Goal: Information Seeking & Learning: Obtain resource

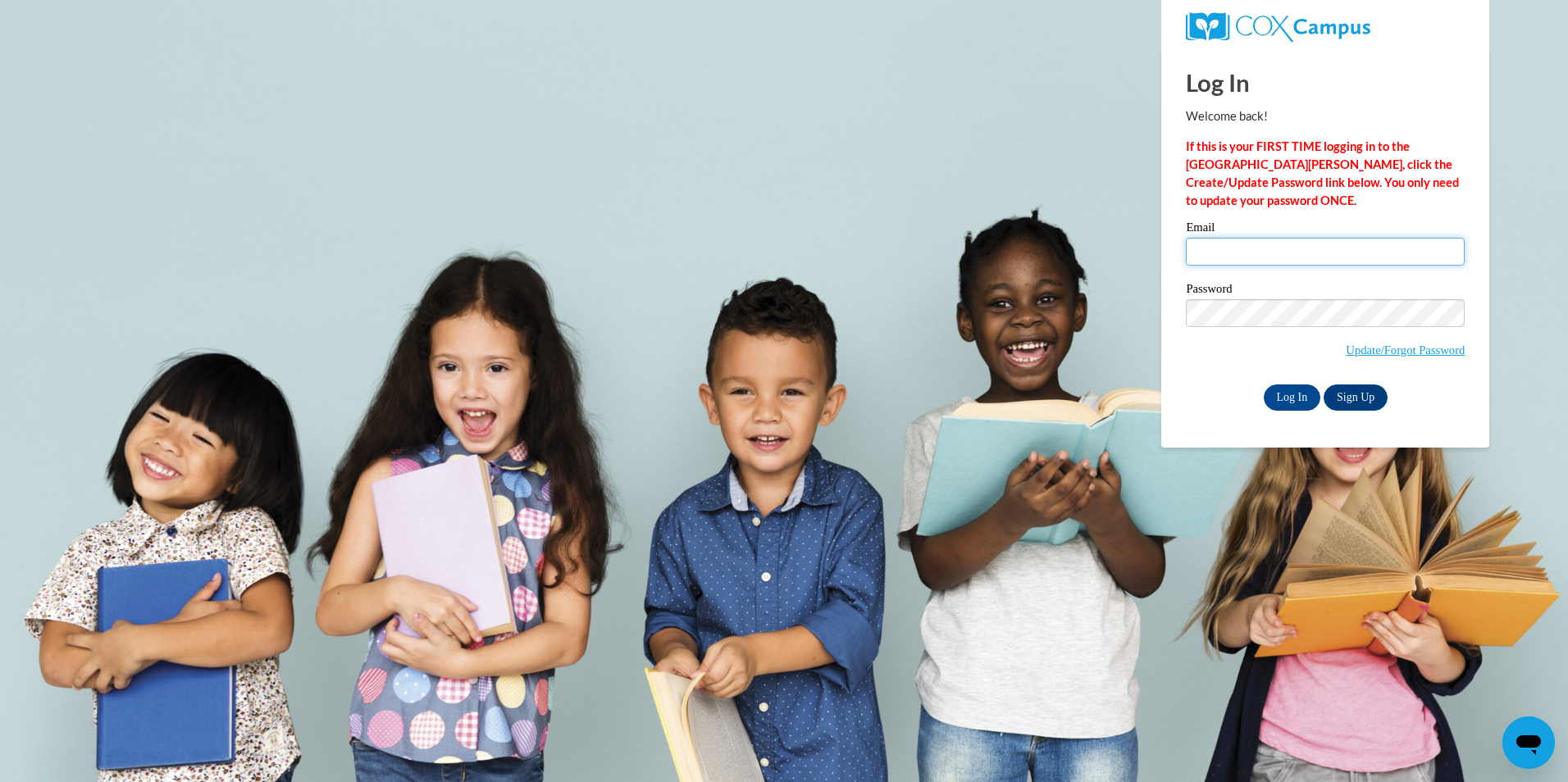
click at [1255, 240] on input "Email" at bounding box center [1325, 252] width 279 height 28
type input "[EMAIL_ADDRESS][DOMAIN_NAME]"
click at [1182, 353] on div "Please enter your email! Please enter your password! Email [EMAIL_ADDRESS][DOMA…" at bounding box center [1325, 316] width 303 height 188
click at [1279, 401] on input "Log In" at bounding box center [1292, 397] width 57 height 26
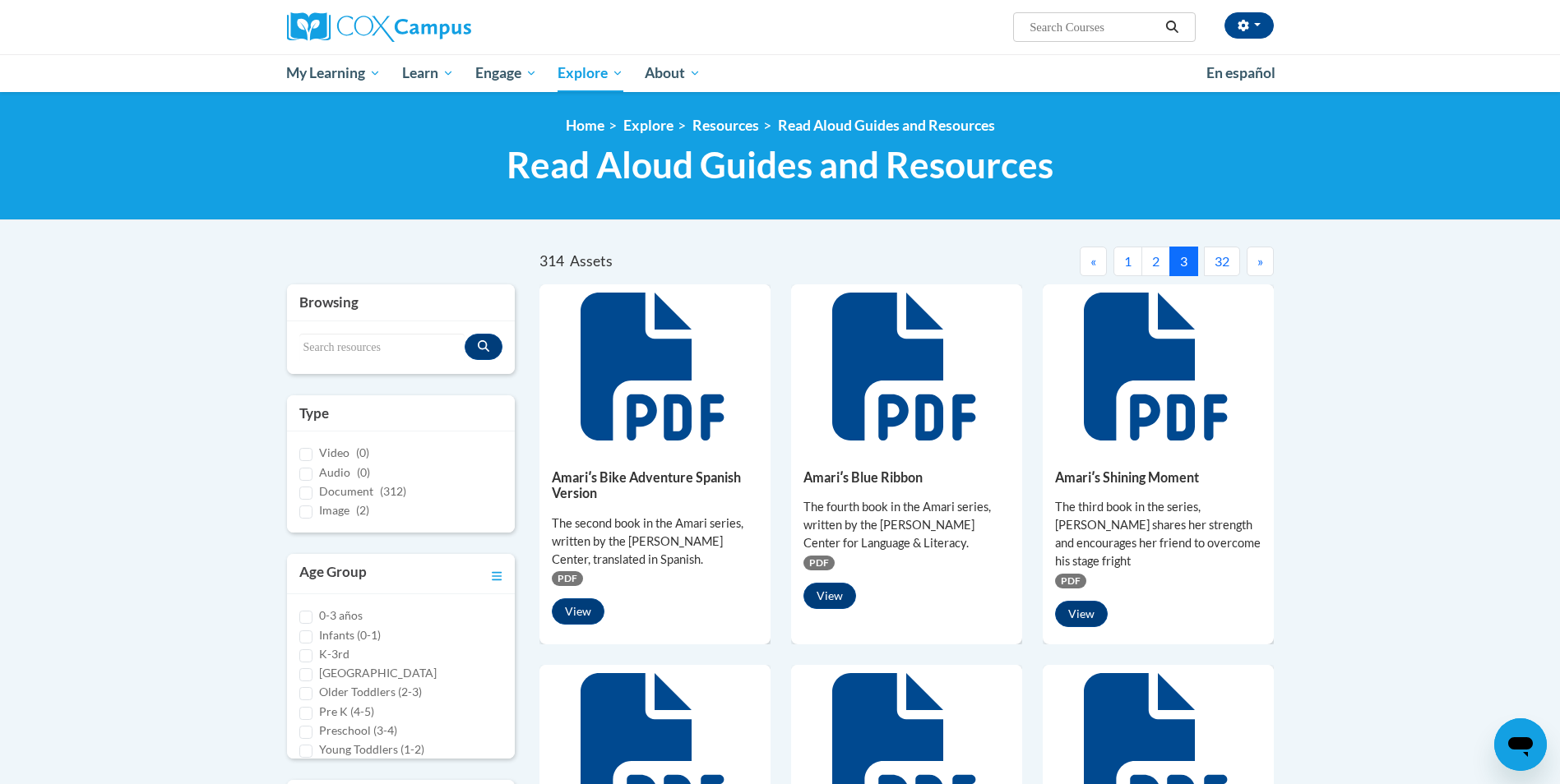
click at [1262, 256] on span "»" at bounding box center [1261, 261] width 6 height 16
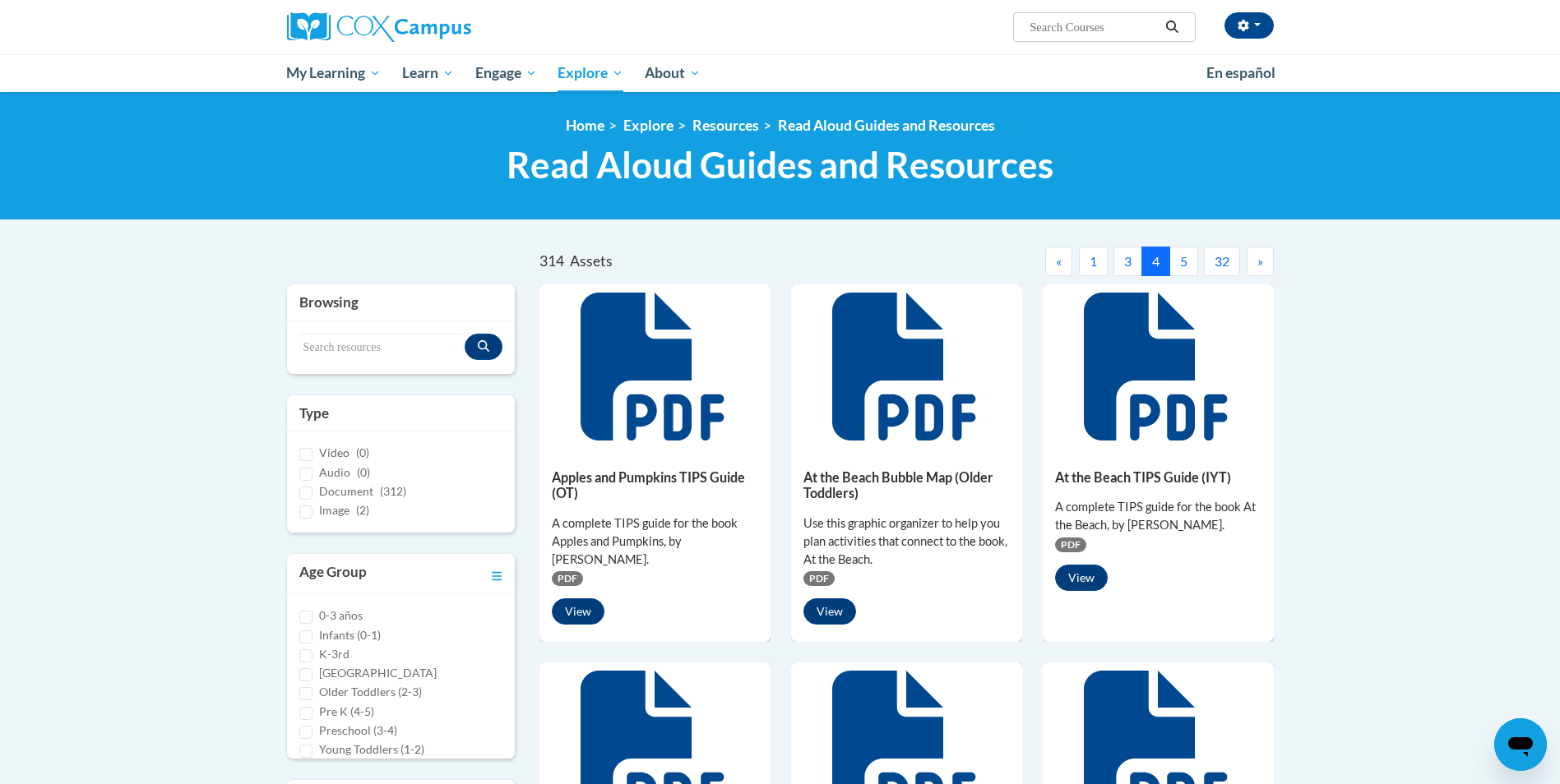
click at [1262, 256] on span "»" at bounding box center [1261, 261] width 6 height 16
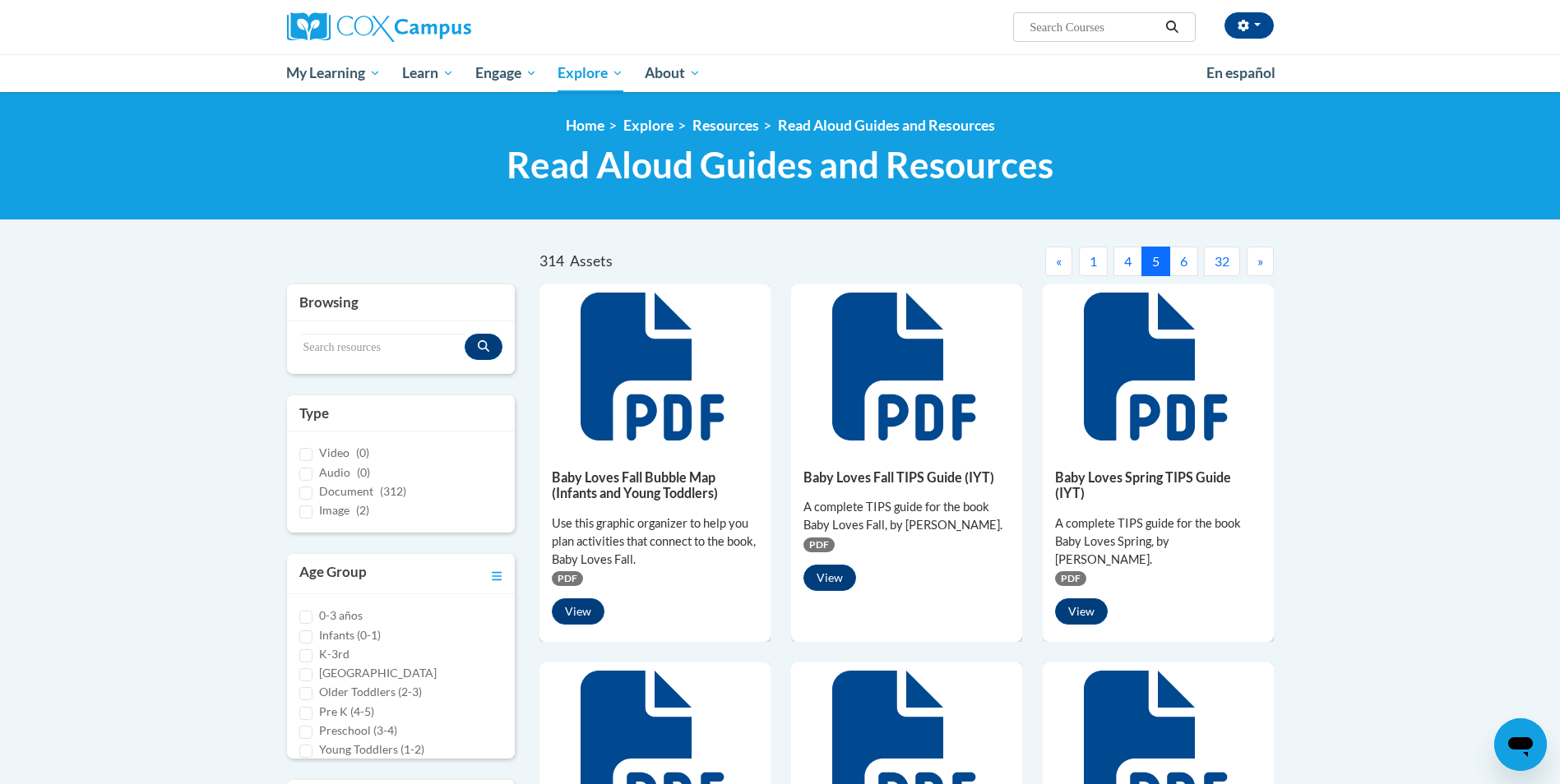
click at [1262, 256] on span "»" at bounding box center [1261, 261] width 6 height 16
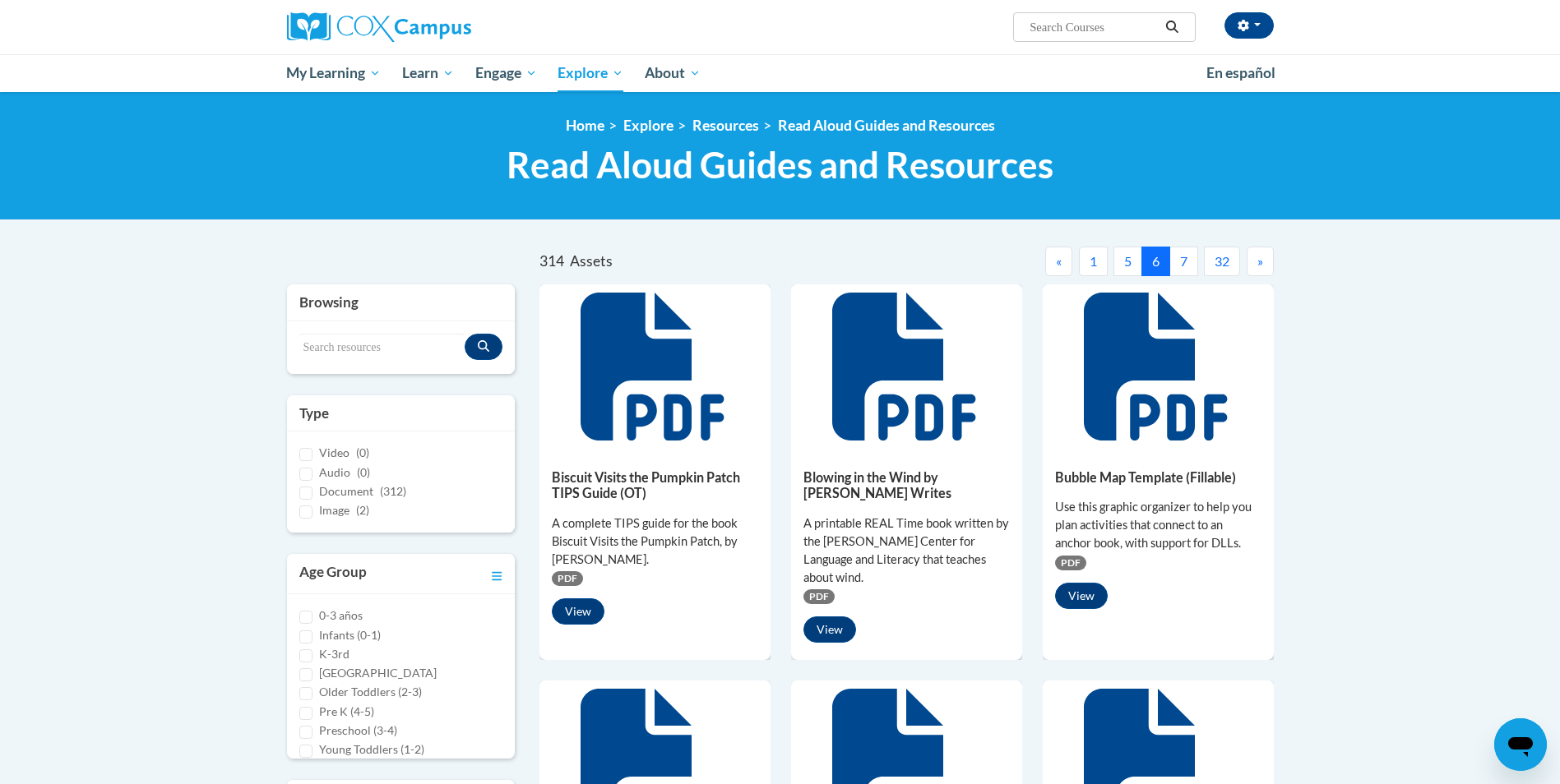
click at [1262, 256] on span "»" at bounding box center [1261, 261] width 6 height 16
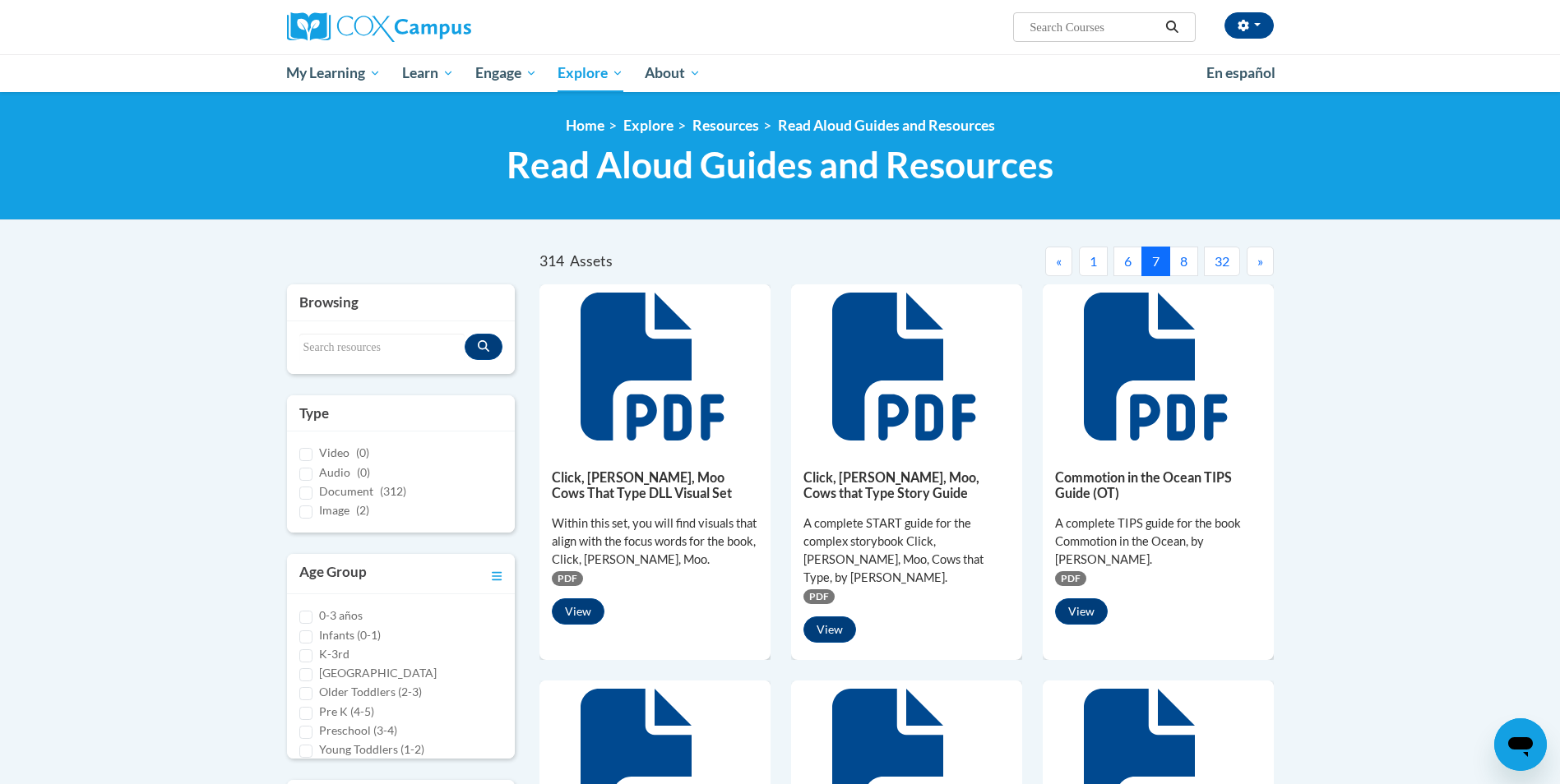
click at [1262, 256] on span "»" at bounding box center [1261, 261] width 6 height 16
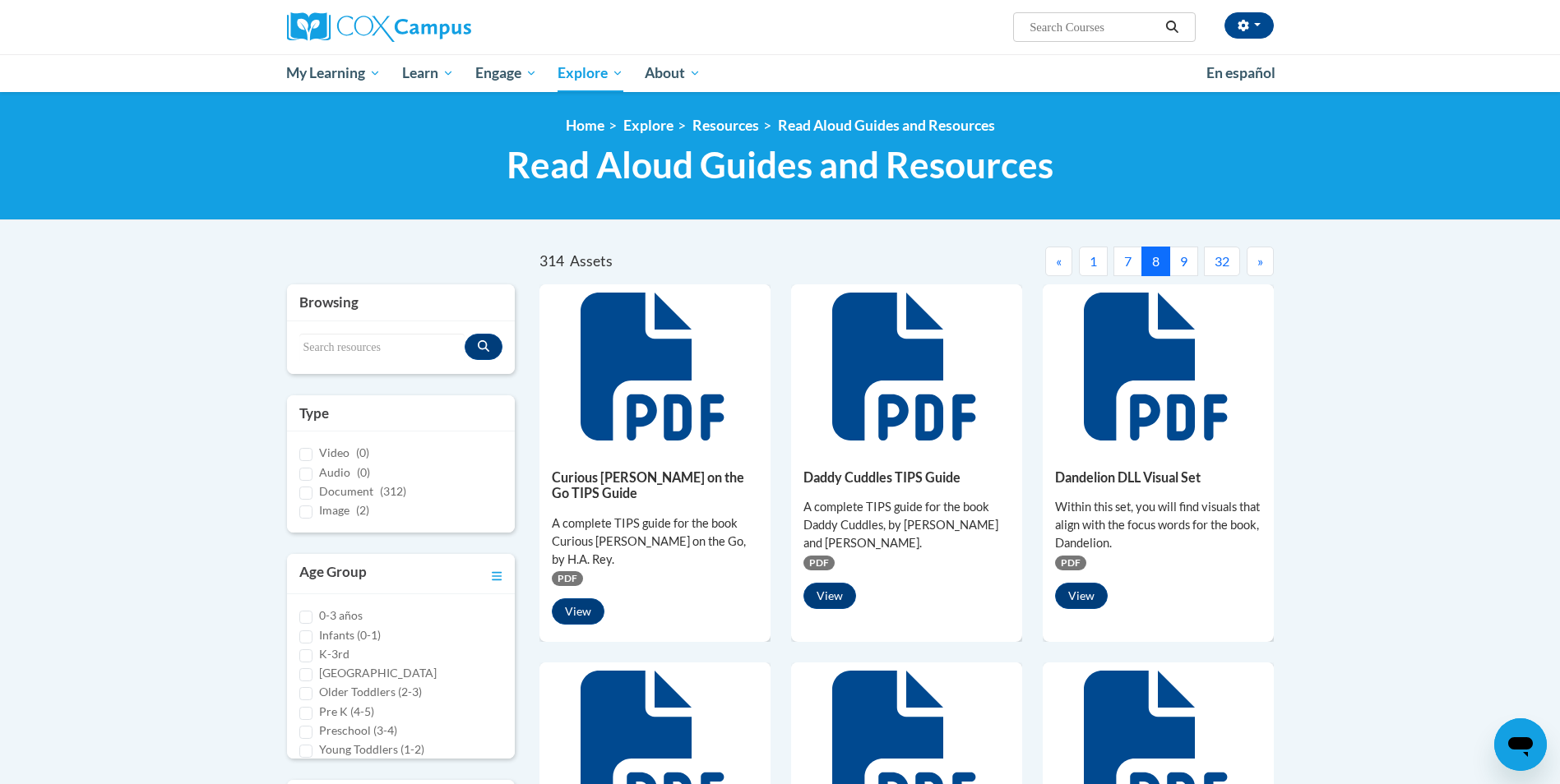
click at [1262, 256] on span "»" at bounding box center [1261, 261] width 6 height 16
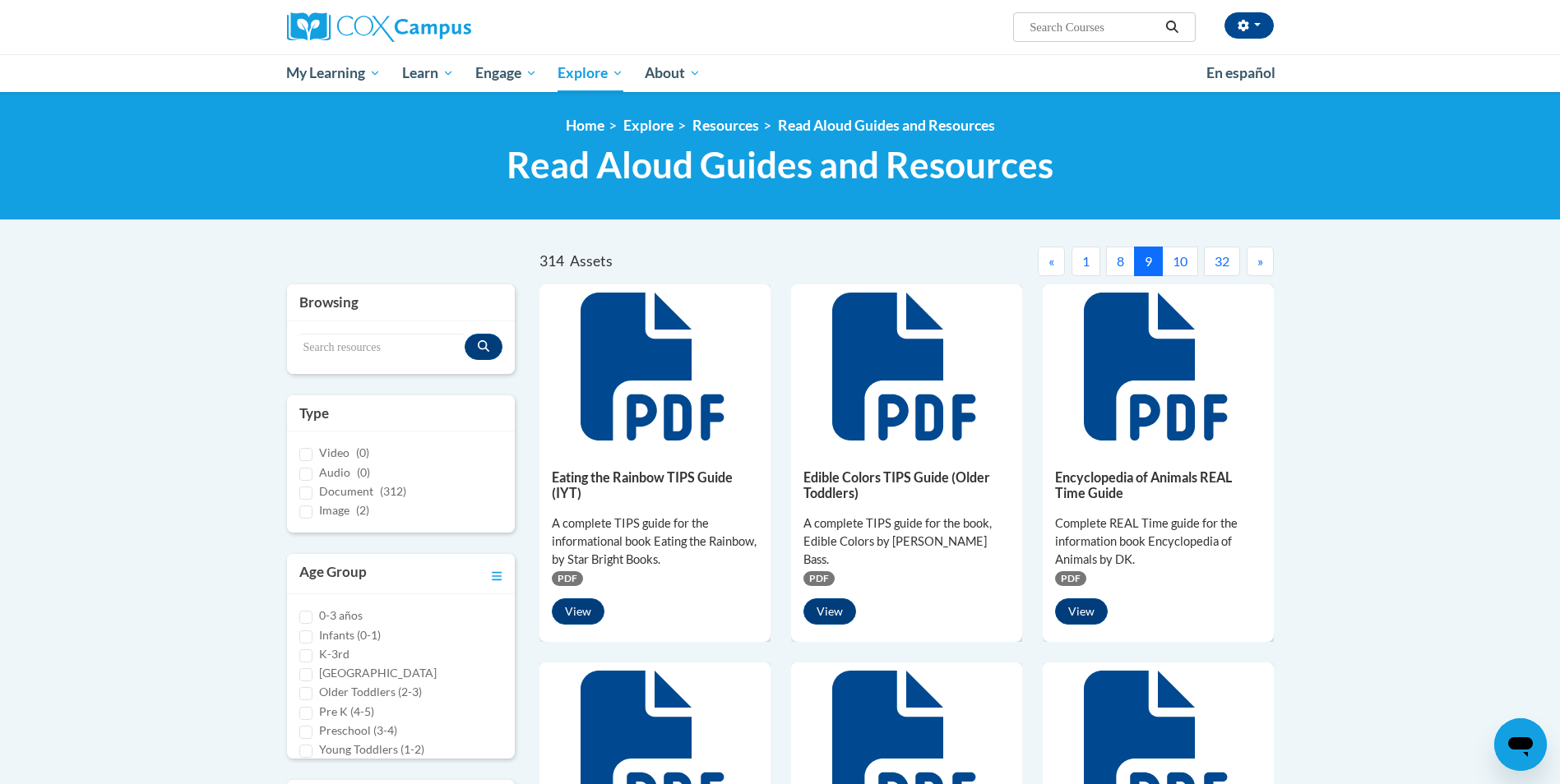
click at [1262, 256] on span "»" at bounding box center [1261, 261] width 6 height 16
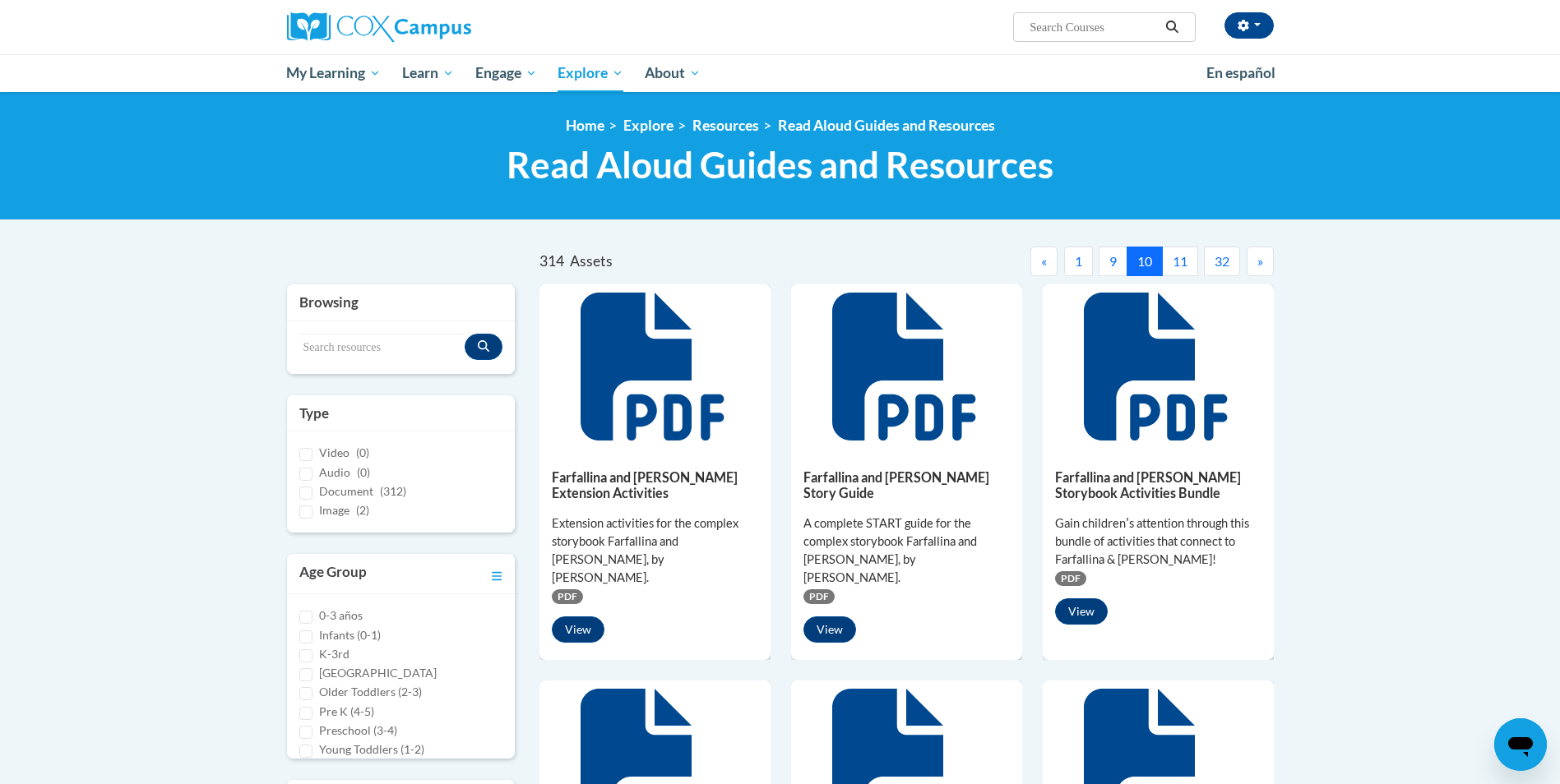
click at [1262, 256] on span "»" at bounding box center [1261, 261] width 6 height 16
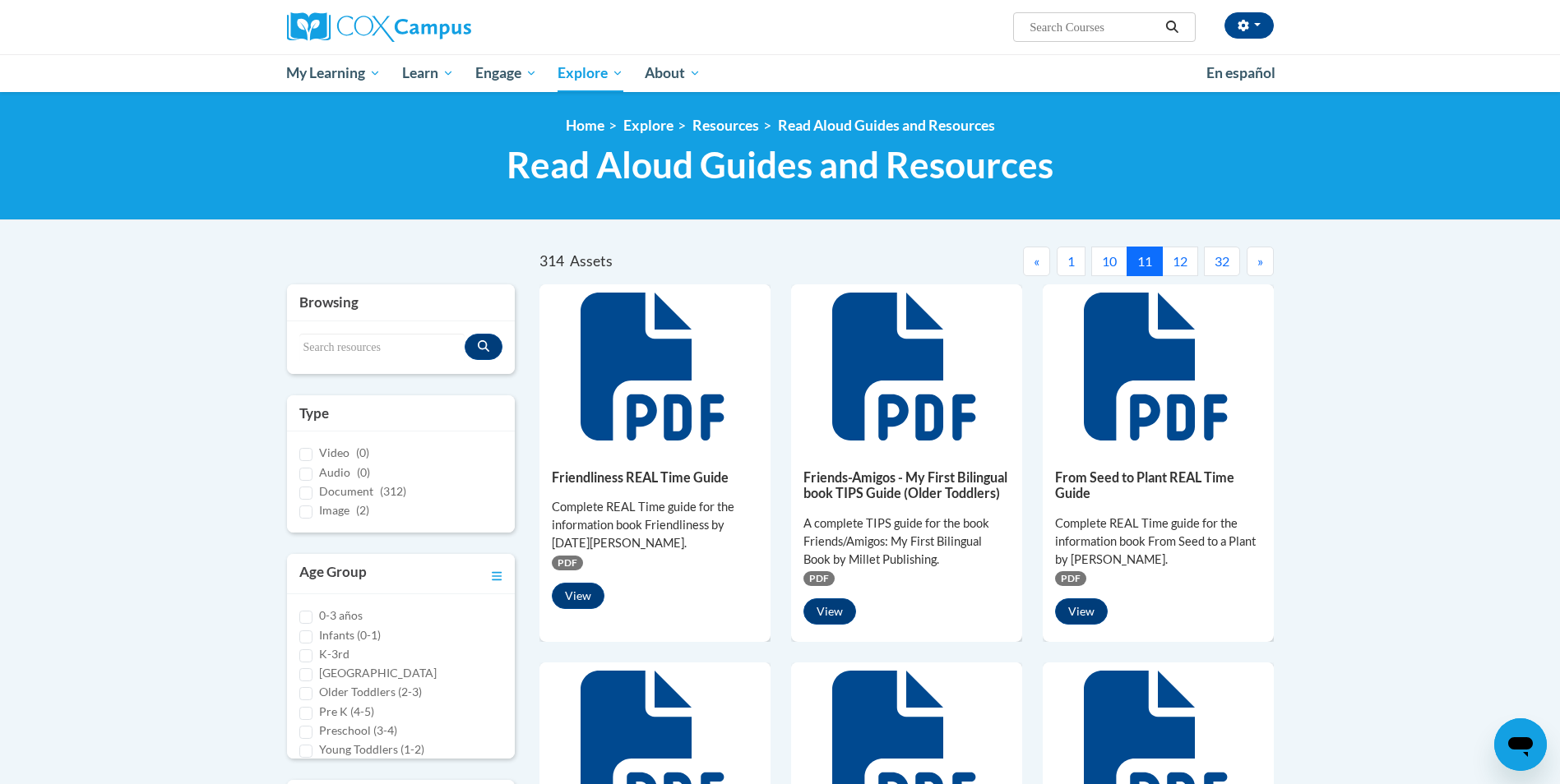
click at [1262, 256] on span "»" at bounding box center [1261, 261] width 6 height 16
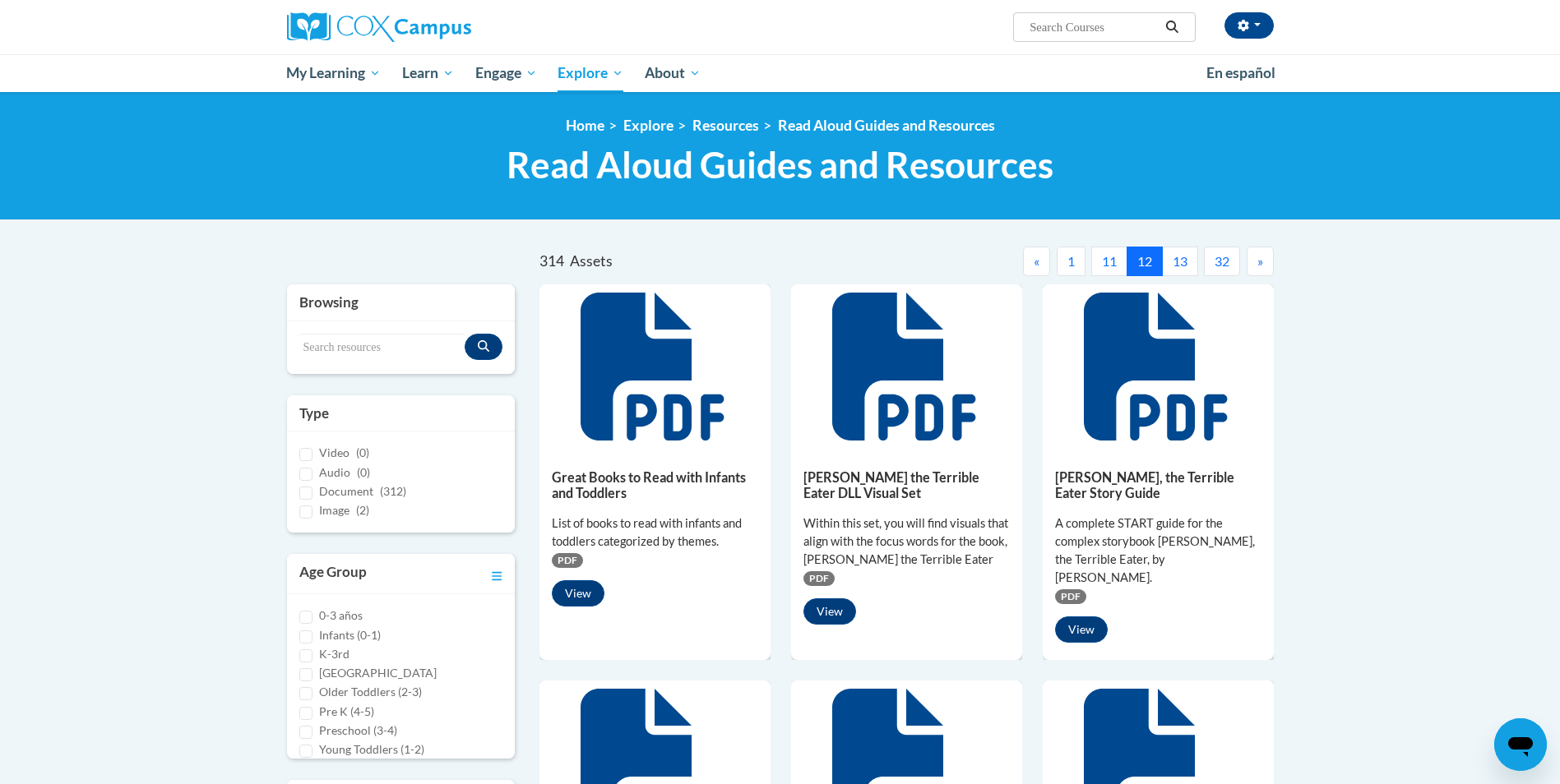
click at [1262, 256] on span "»" at bounding box center [1261, 261] width 6 height 16
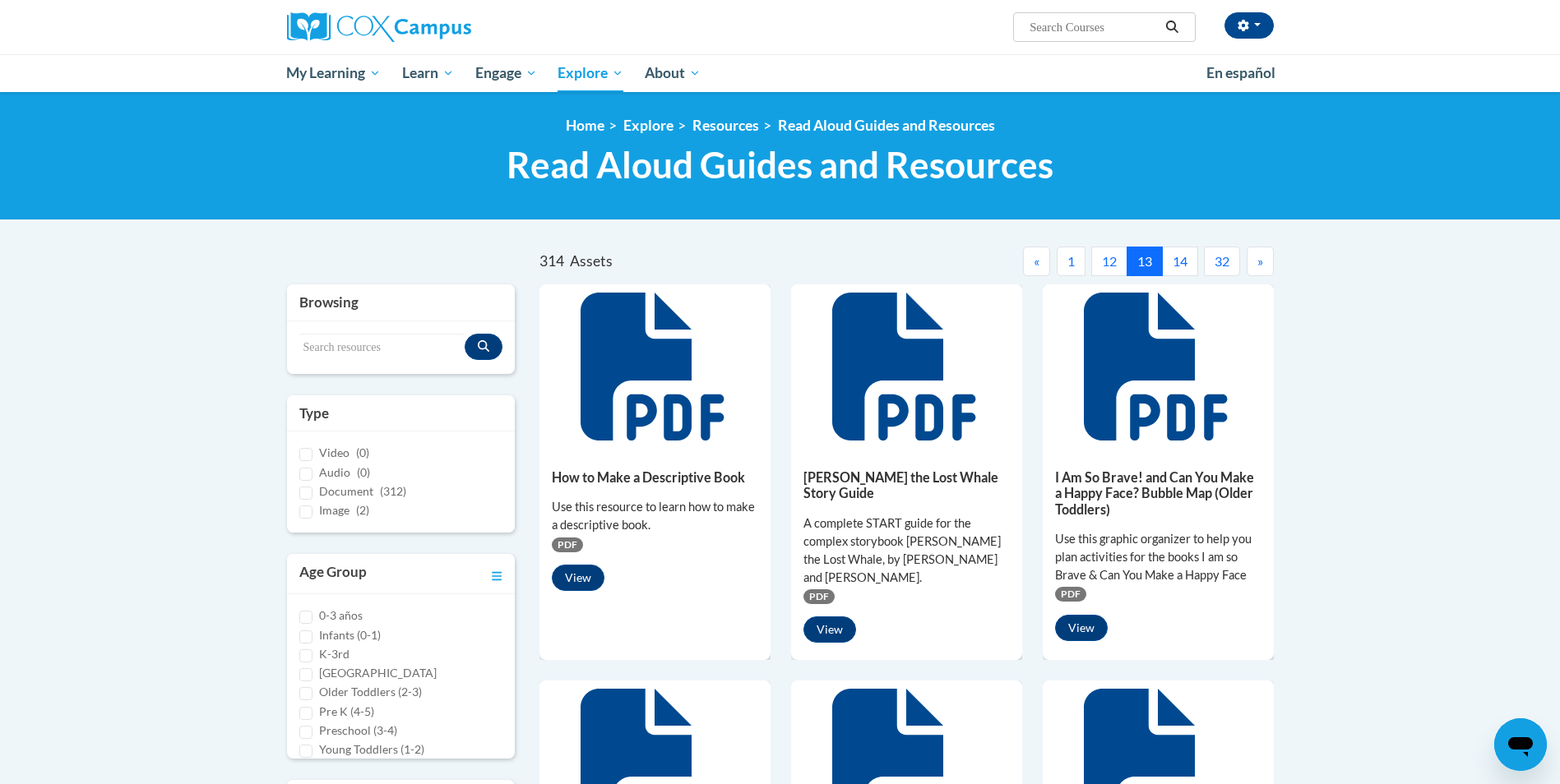
click at [1262, 256] on span "»" at bounding box center [1261, 261] width 6 height 16
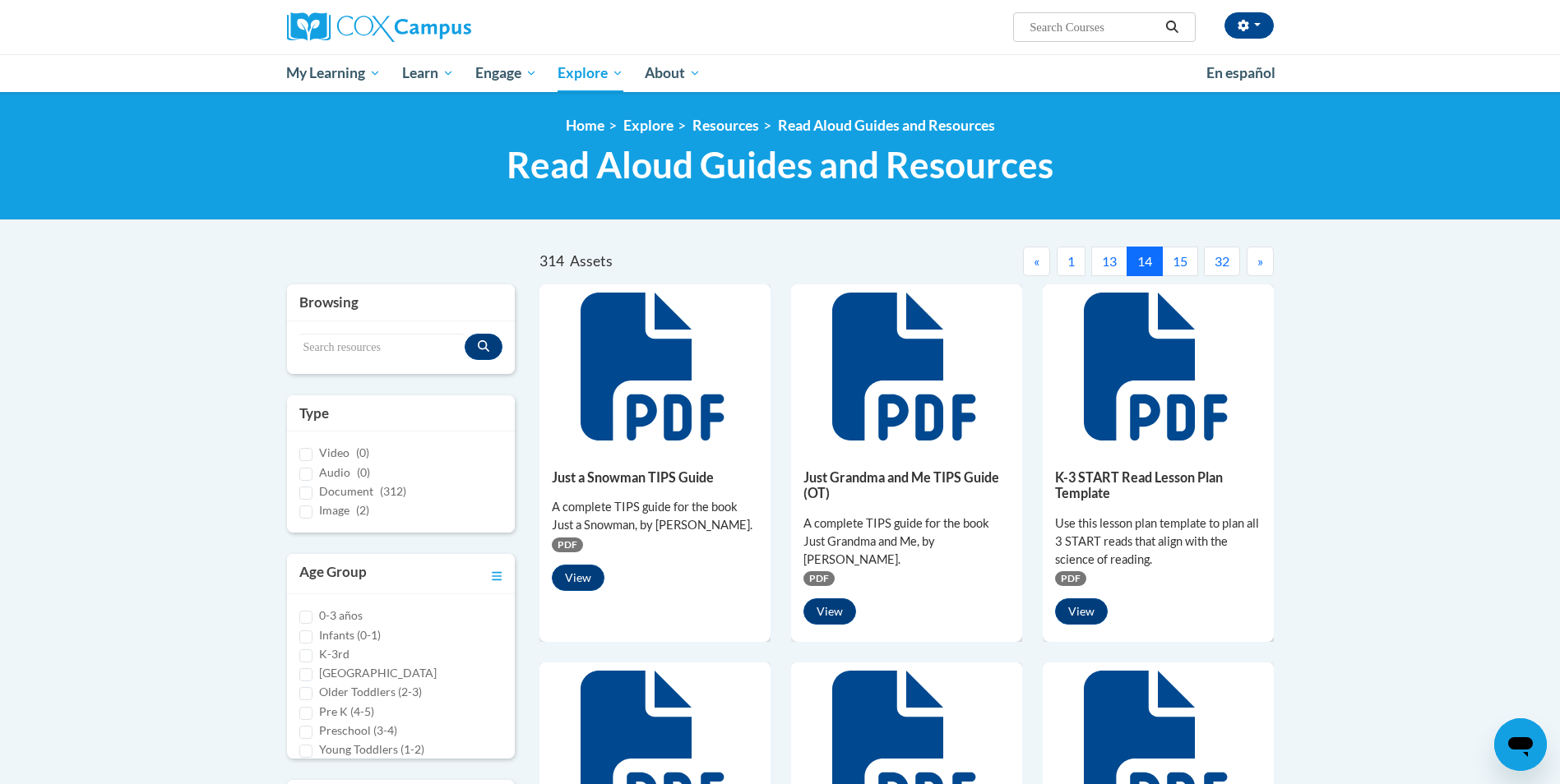
click at [1262, 256] on span "»" at bounding box center [1261, 261] width 6 height 16
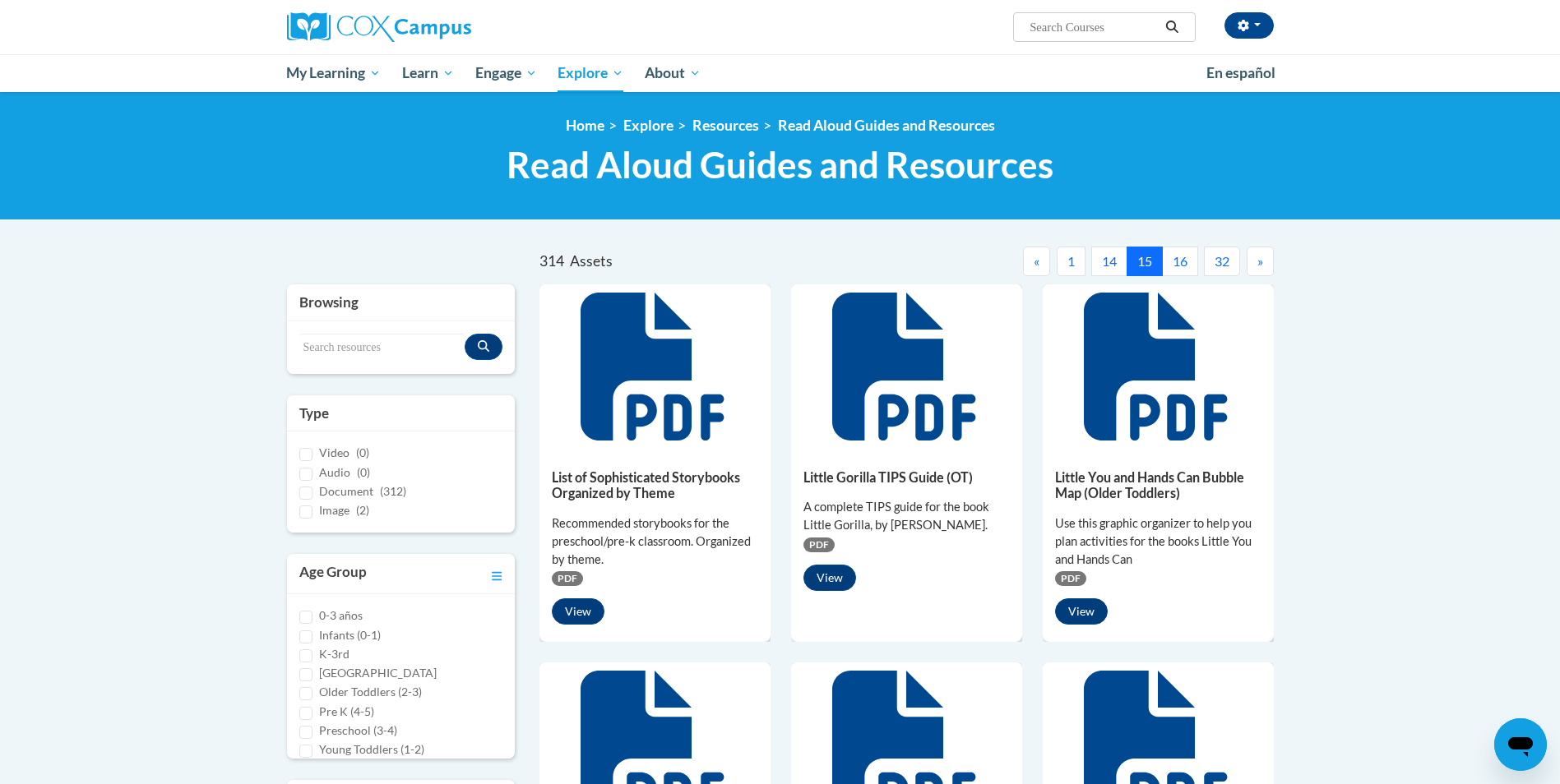
click at [1262, 256] on span "»" at bounding box center [1261, 261] width 6 height 16
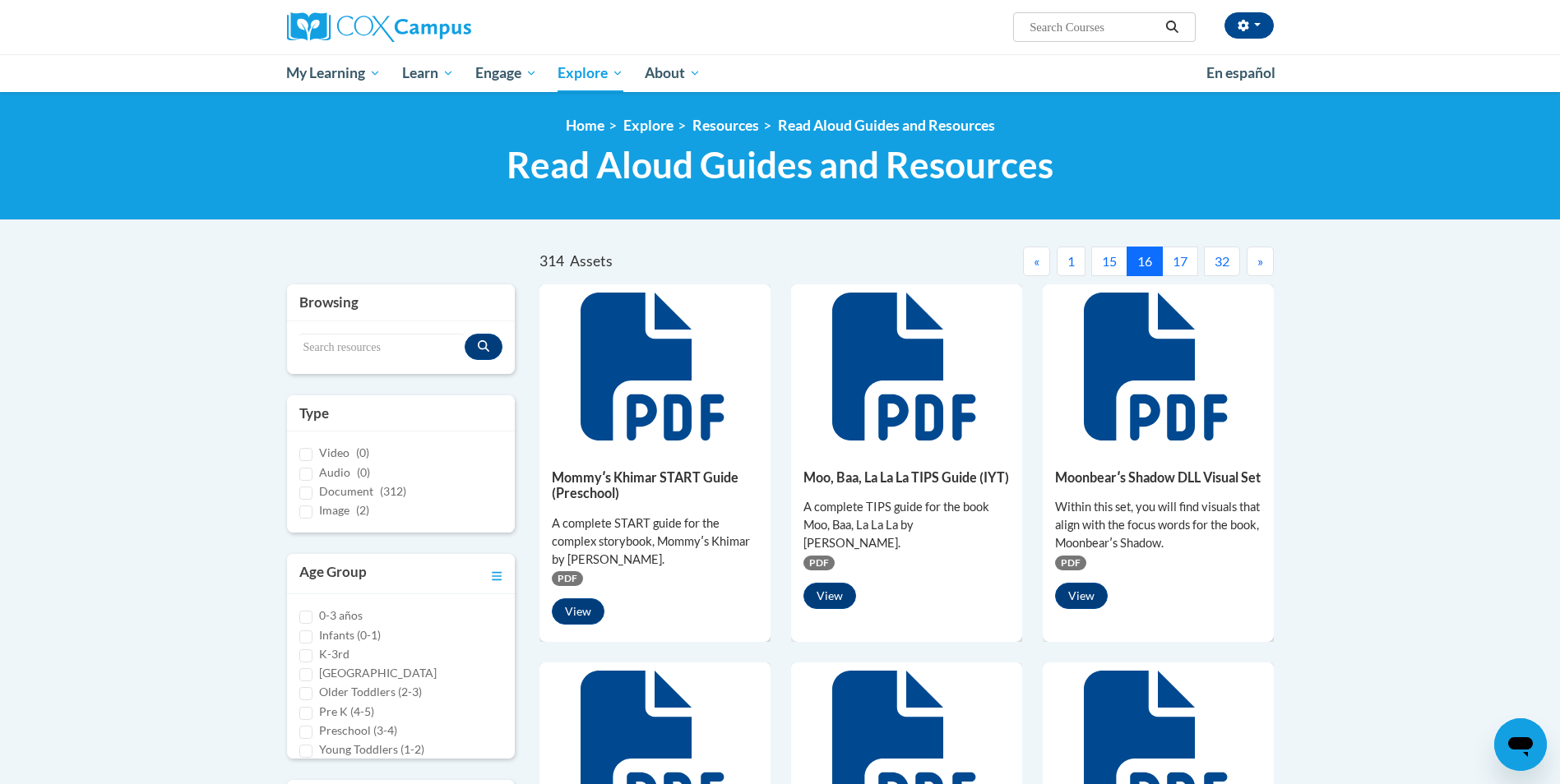
click at [1262, 256] on span "»" at bounding box center [1261, 261] width 6 height 16
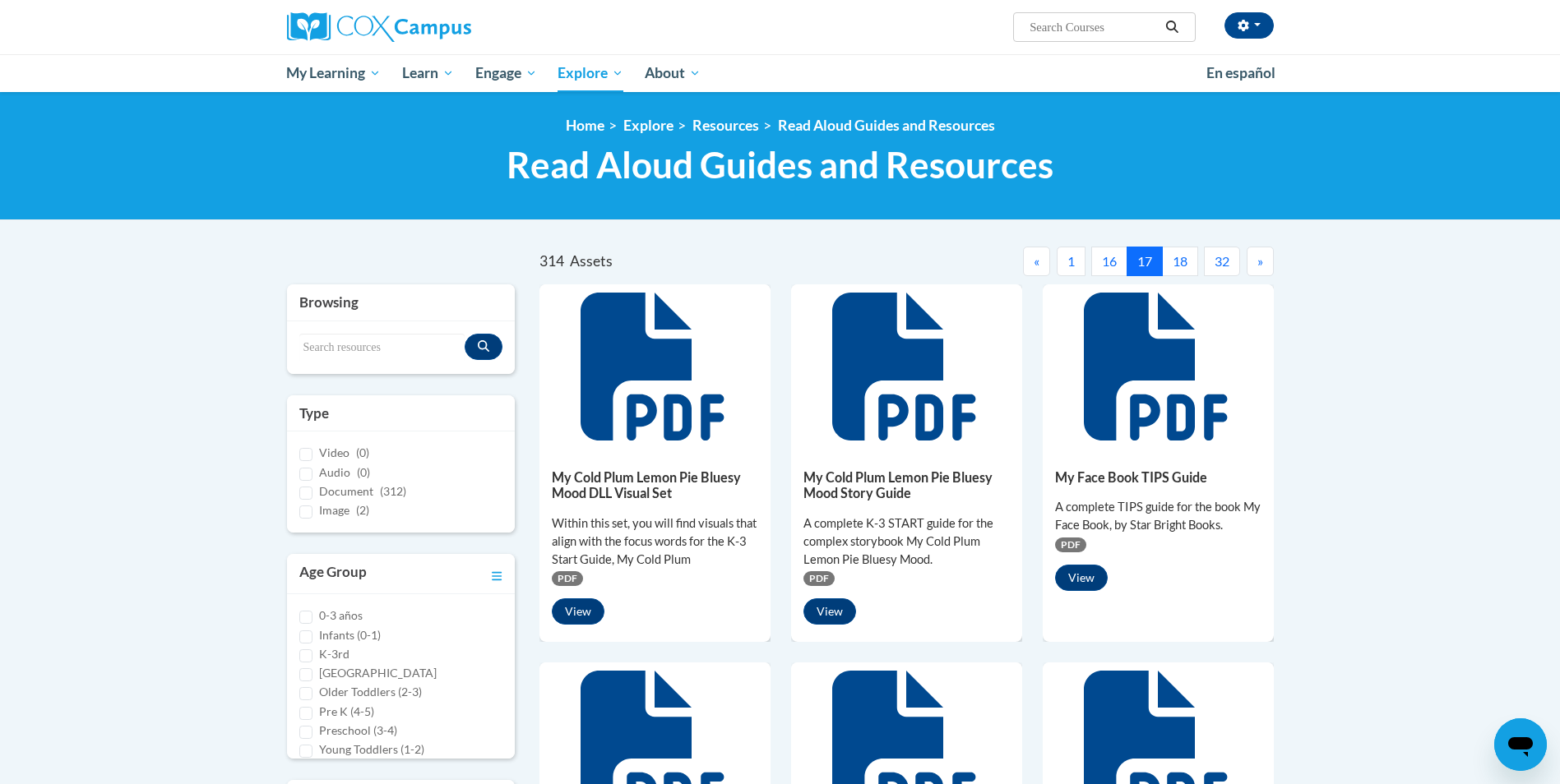
click at [1262, 256] on span "»" at bounding box center [1261, 261] width 6 height 16
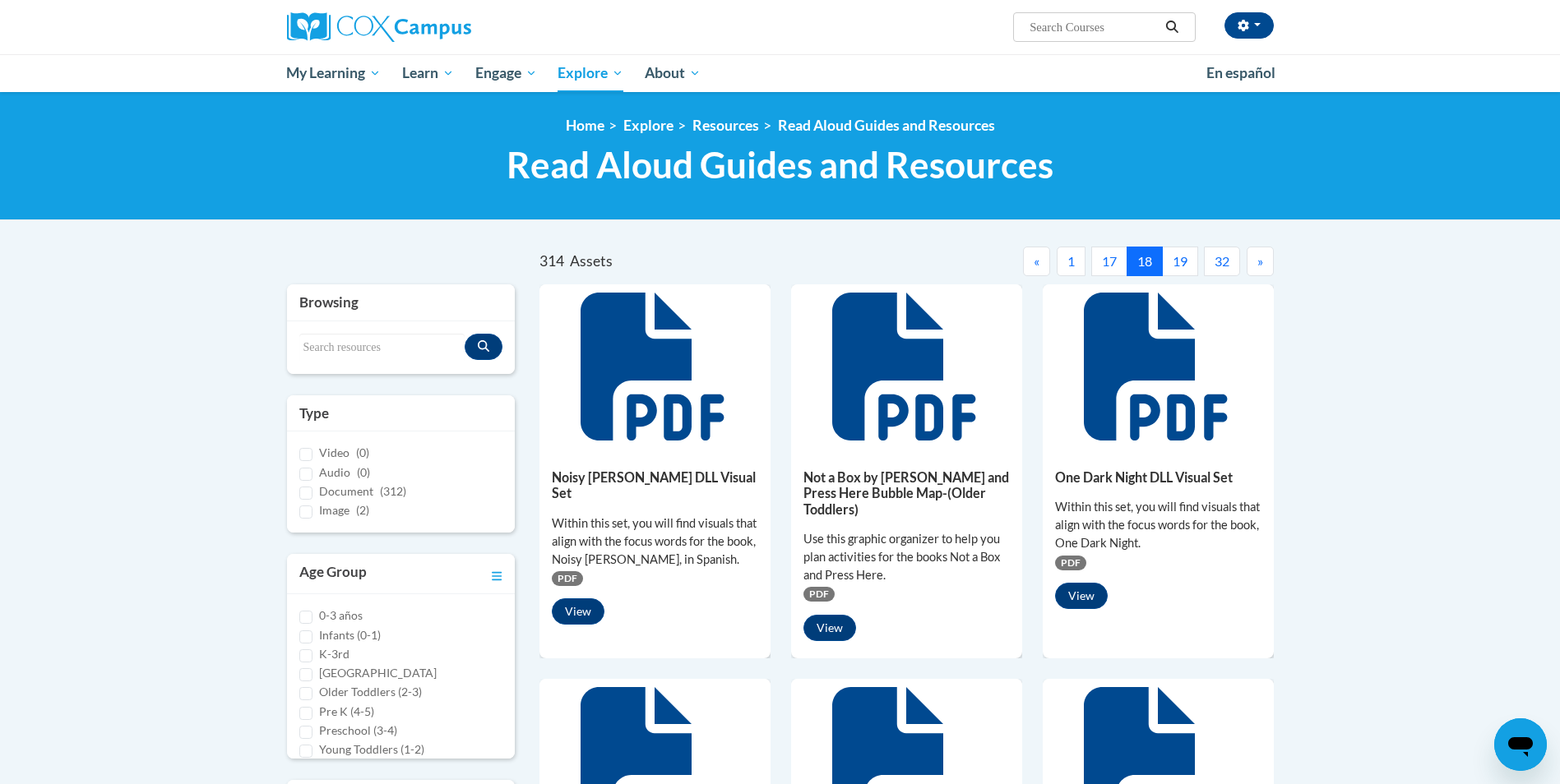
click at [1262, 256] on span "»" at bounding box center [1261, 261] width 6 height 16
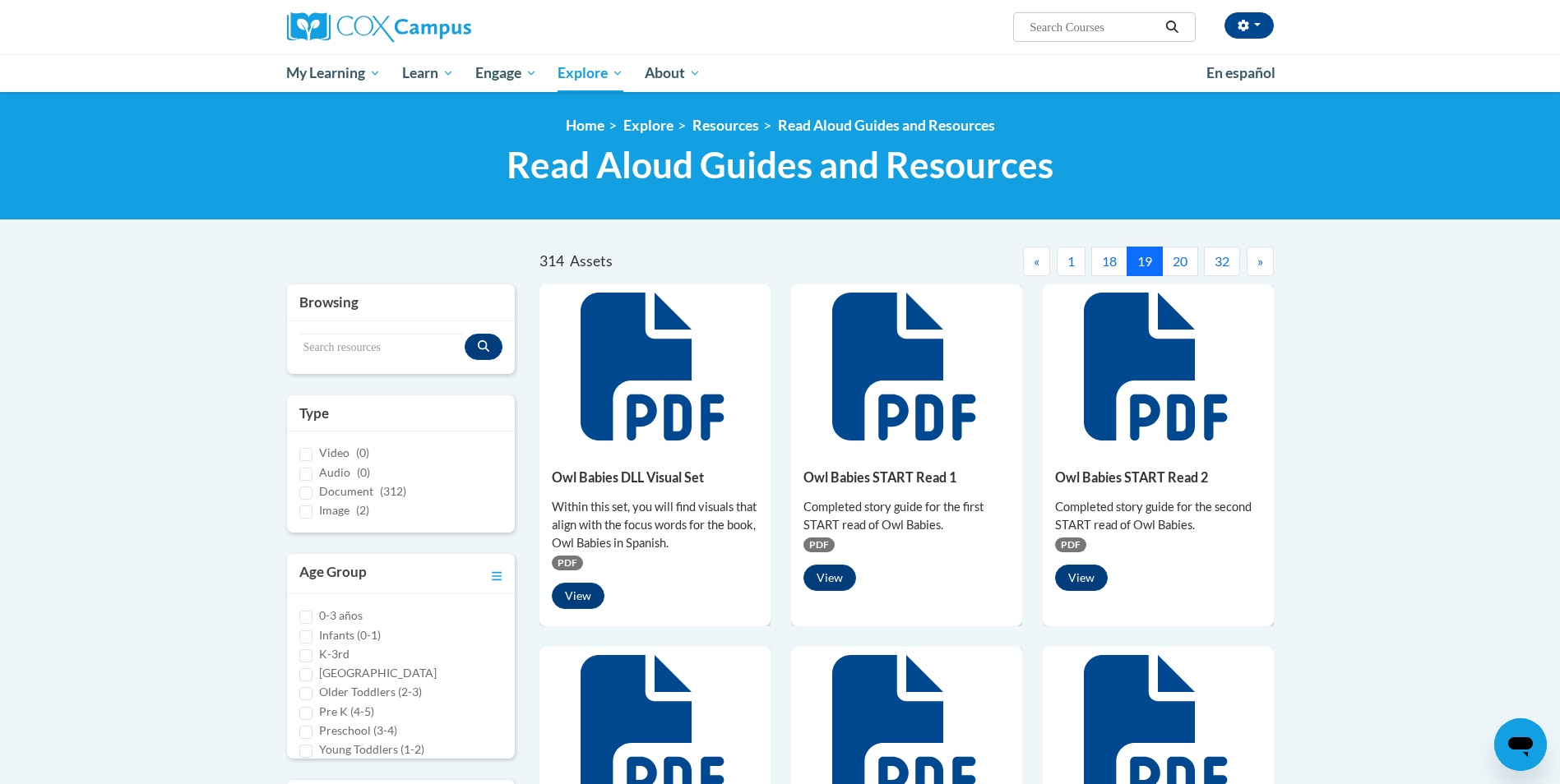
click at [1262, 256] on span "»" at bounding box center [1261, 261] width 6 height 16
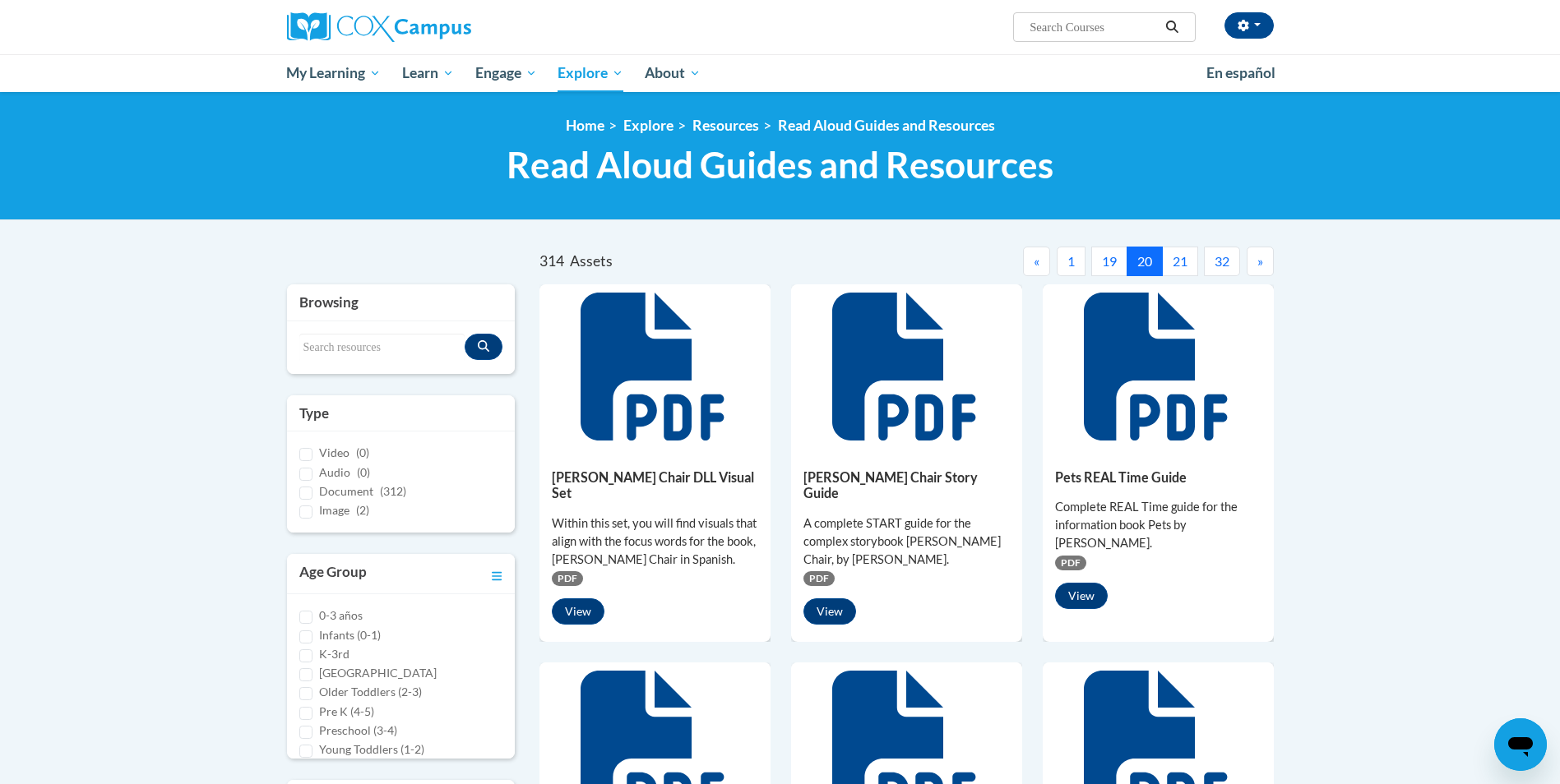
click at [1262, 256] on span "»" at bounding box center [1261, 261] width 6 height 16
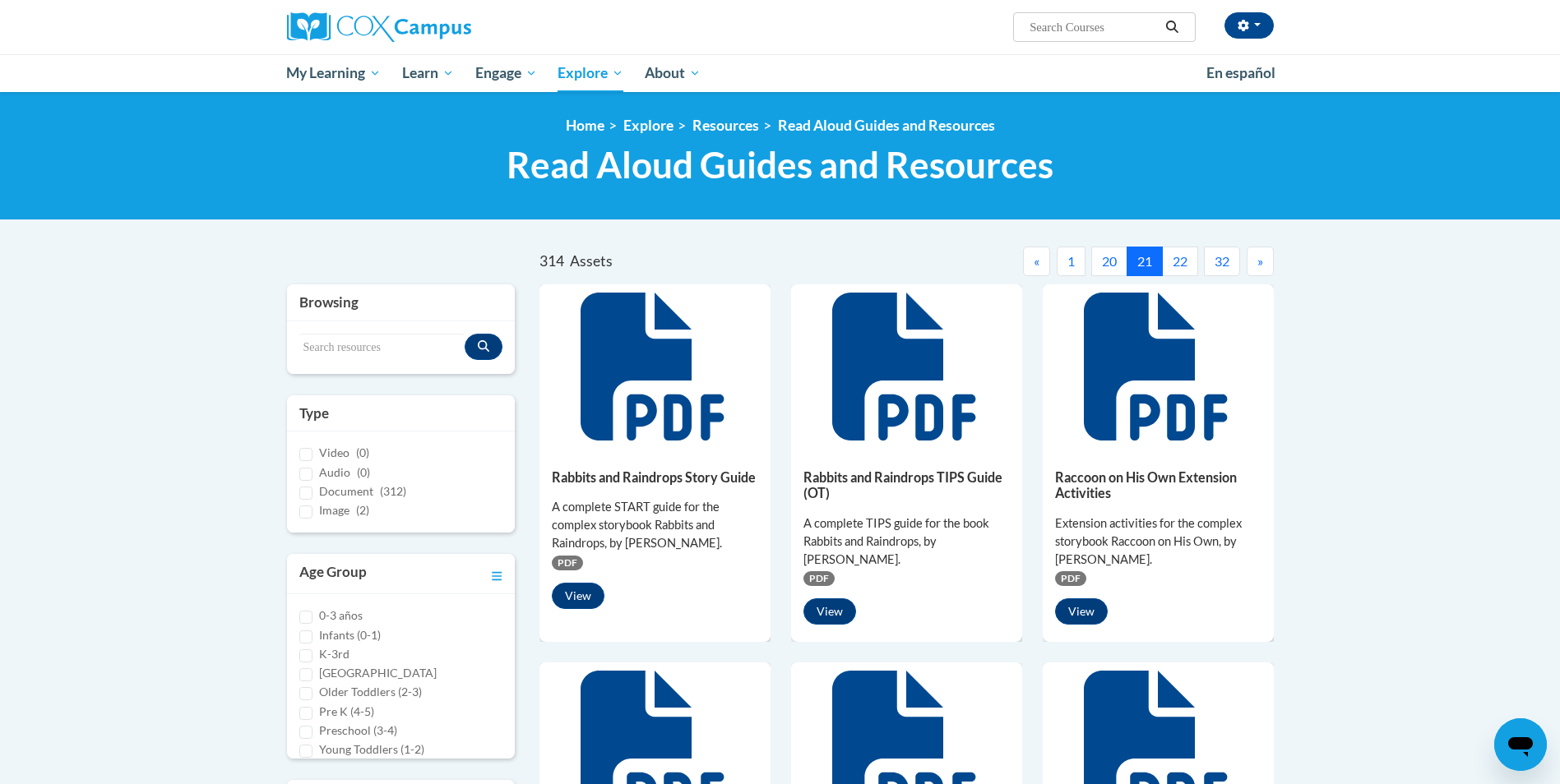
click at [1262, 256] on span "»" at bounding box center [1261, 261] width 6 height 16
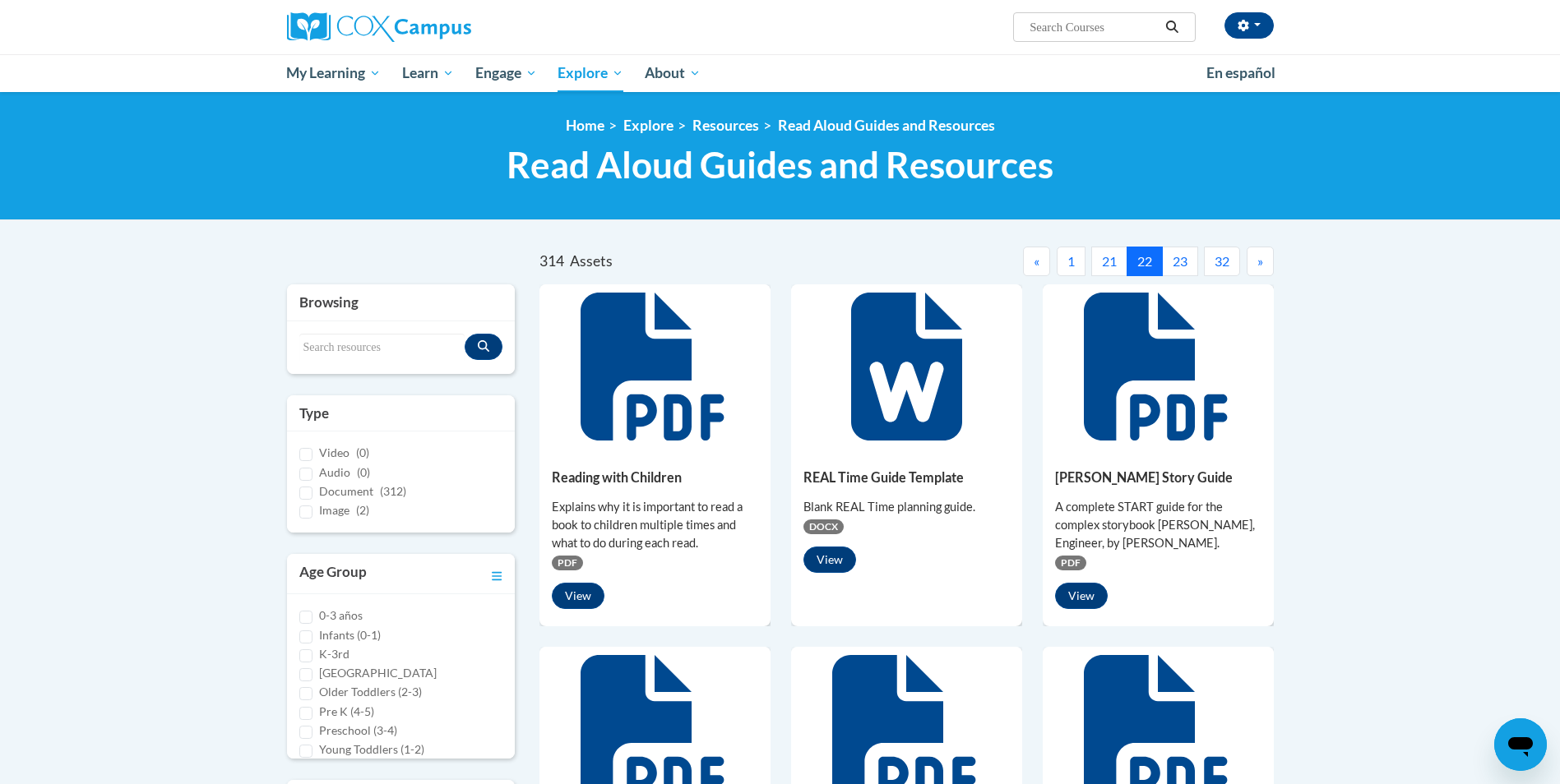
click at [1262, 256] on span "»" at bounding box center [1261, 261] width 6 height 16
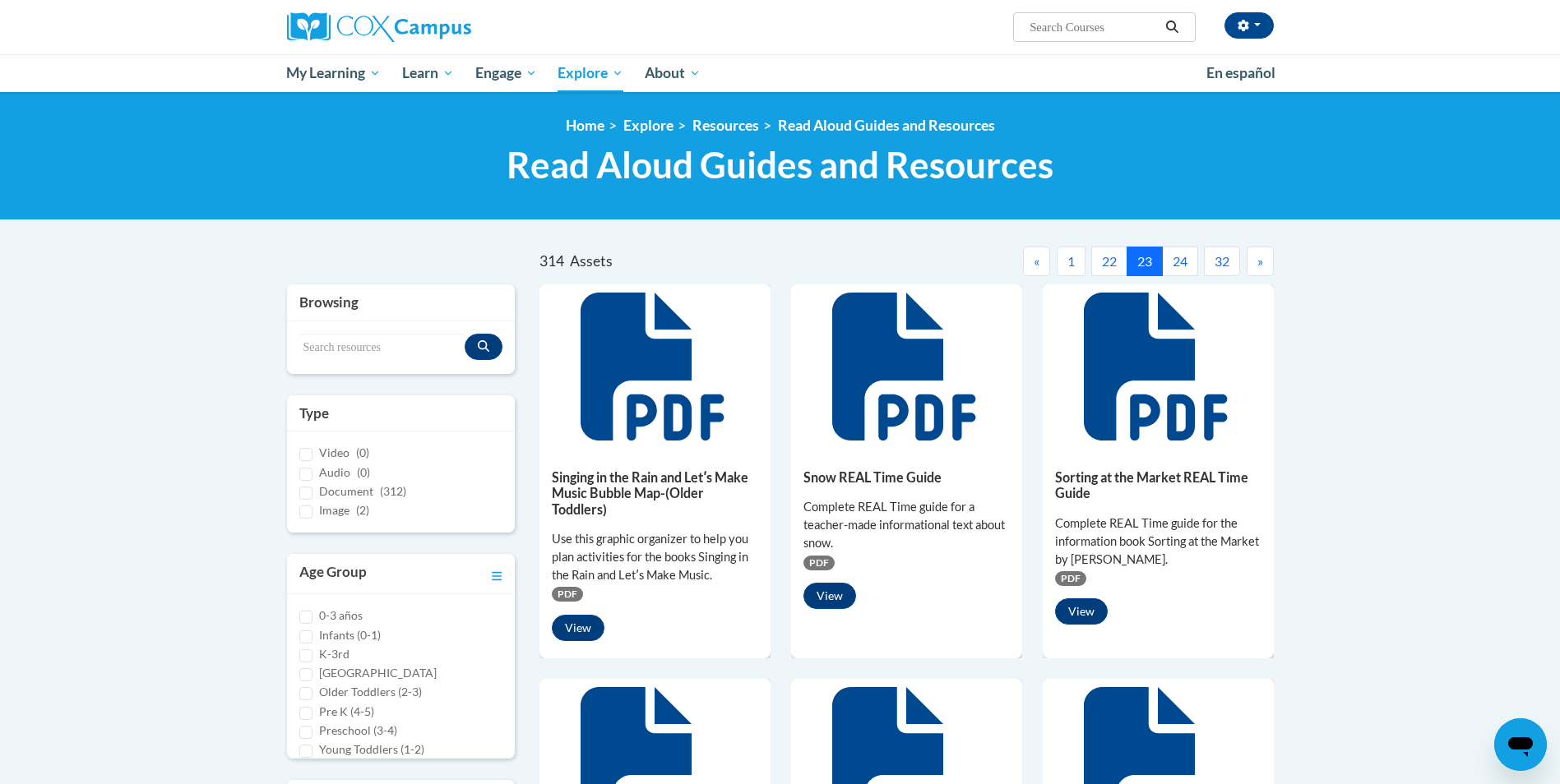
click at [1262, 256] on span "»" at bounding box center [1261, 261] width 6 height 16
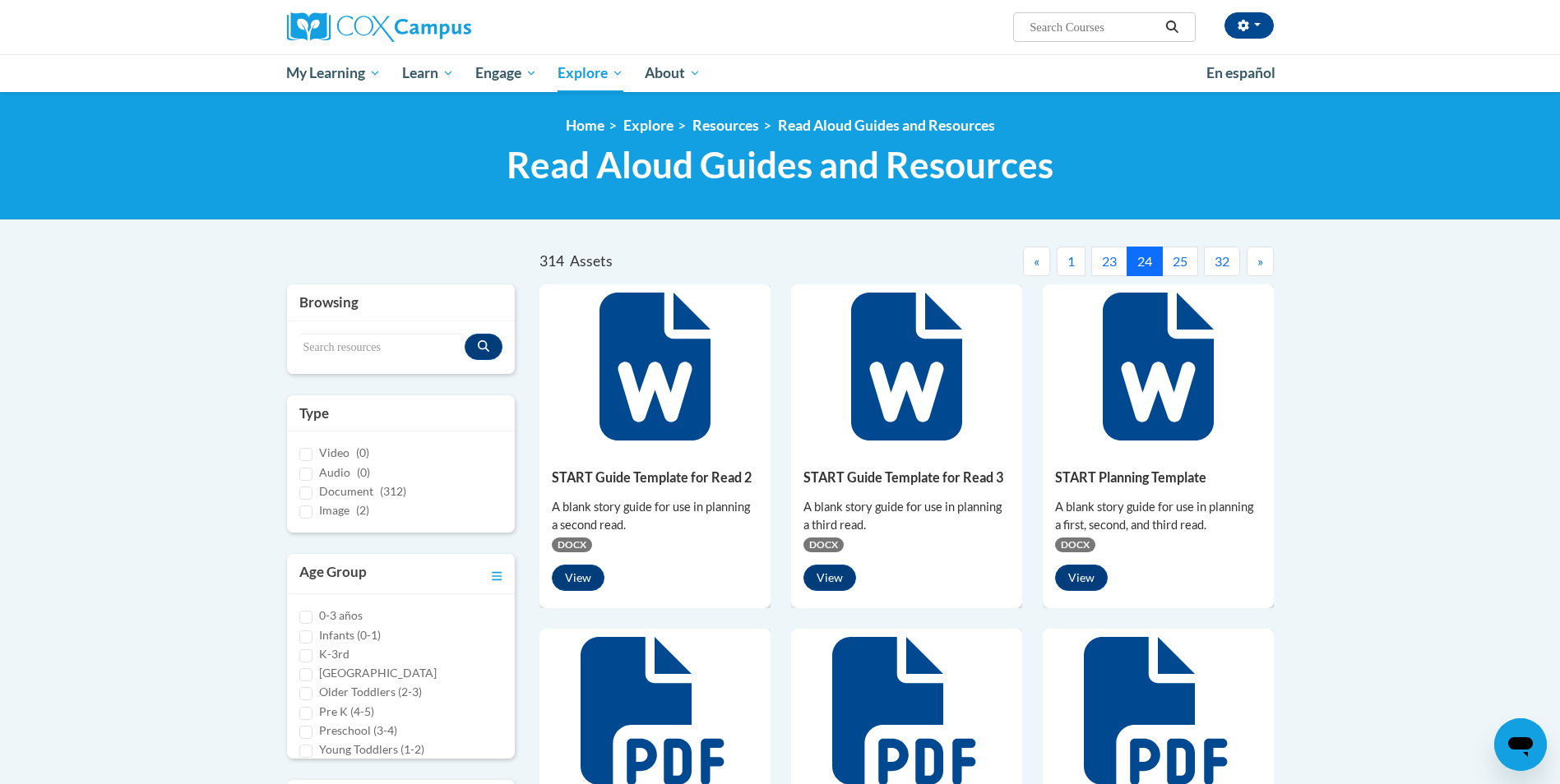
click at [1262, 256] on span "»" at bounding box center [1261, 261] width 6 height 16
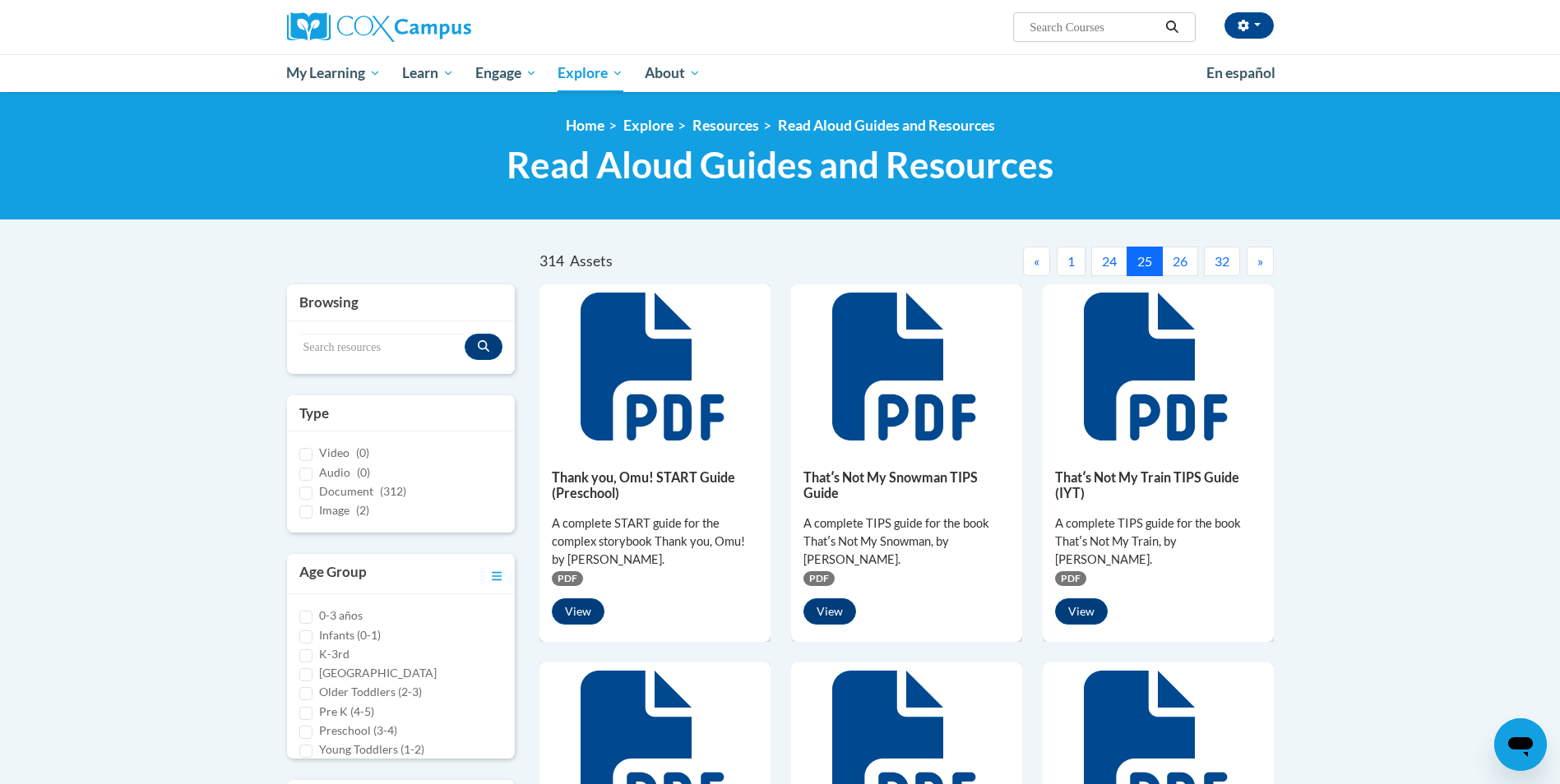
click at [1111, 262] on button "24" at bounding box center [1109, 261] width 36 height 29
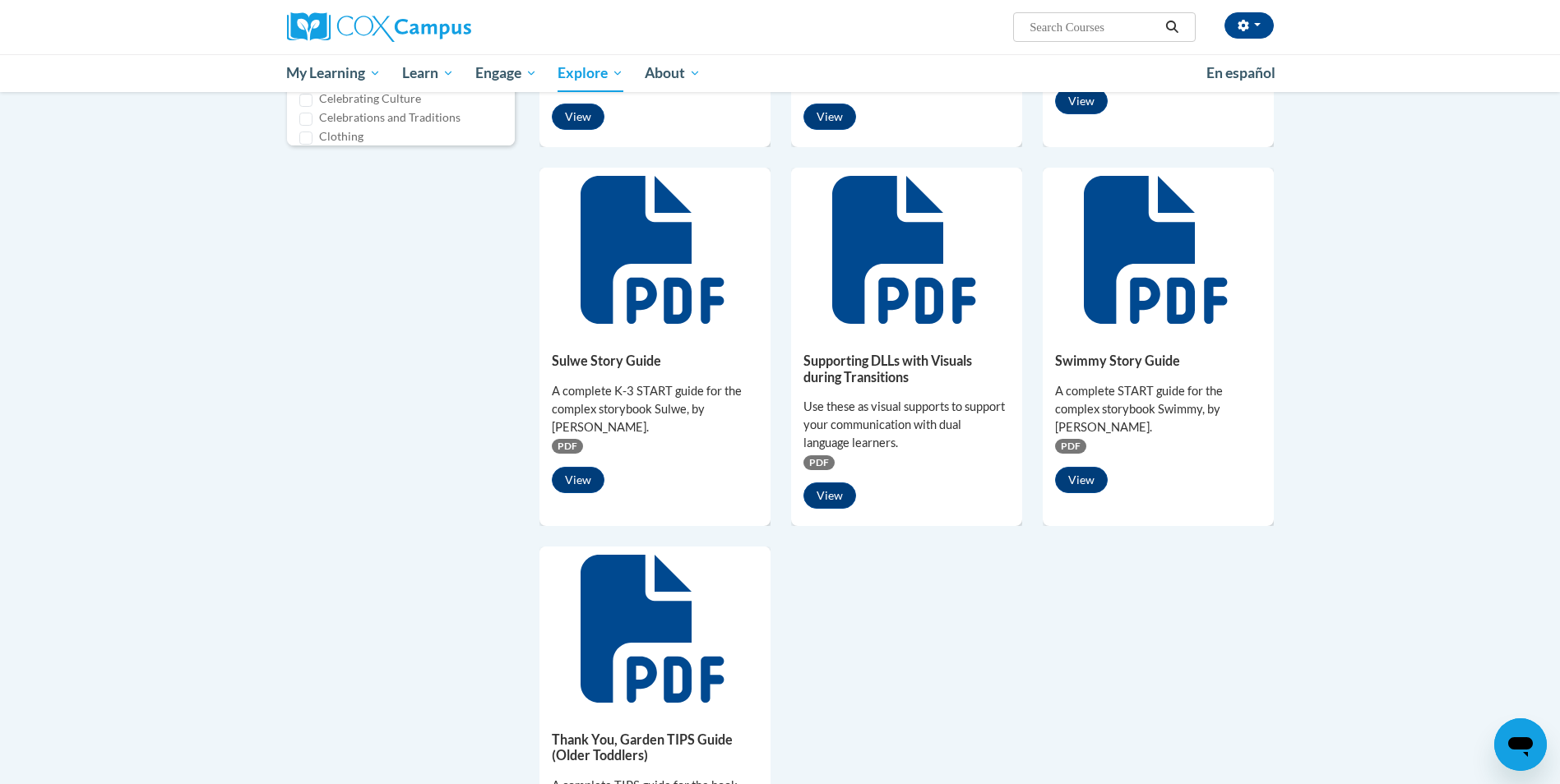
scroll to position [822, 0]
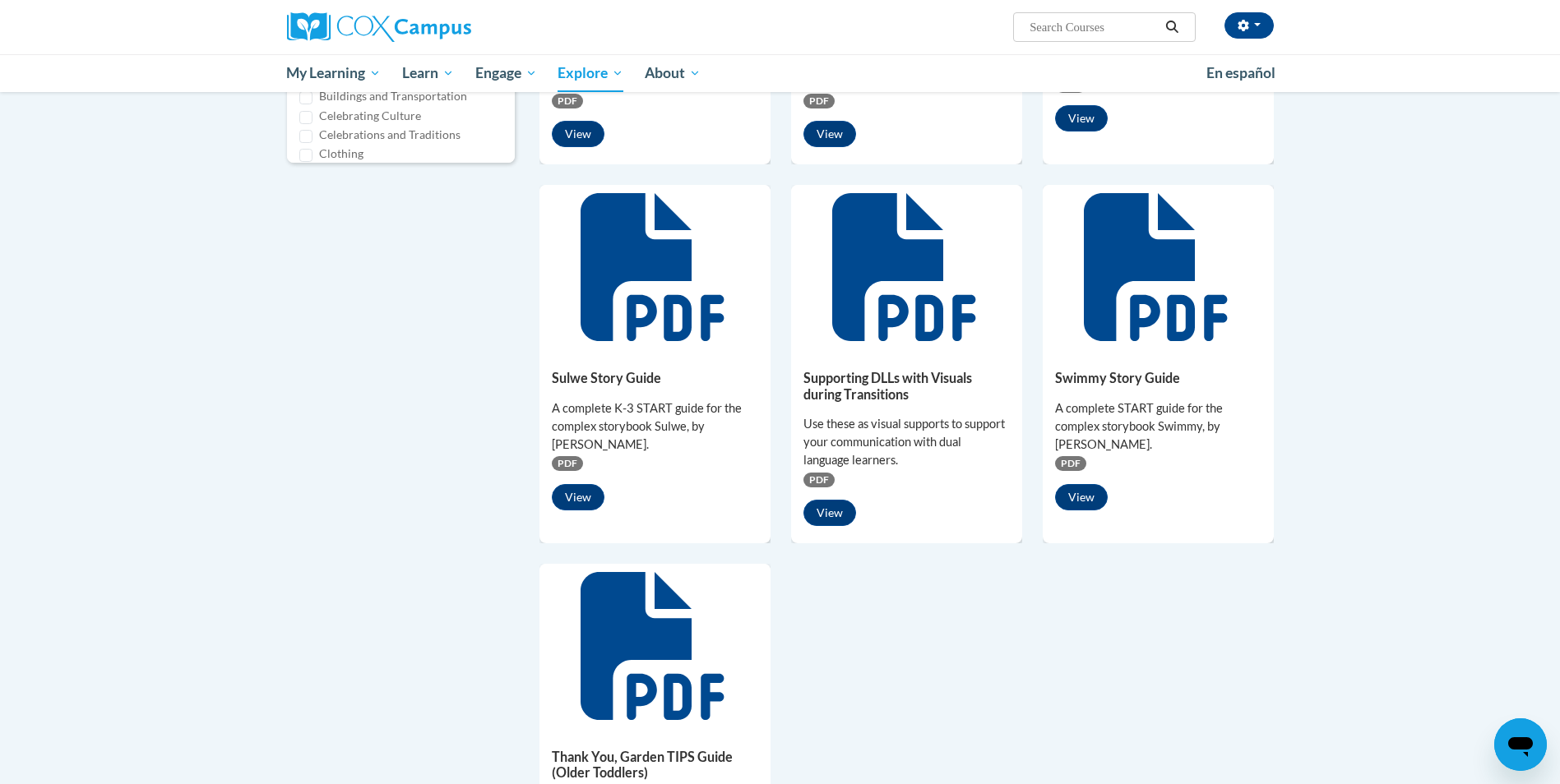
click at [1077, 470] on span "PDF" at bounding box center [1071, 464] width 31 height 15
click at [1092, 500] on button "View" at bounding box center [1082, 497] width 53 height 26
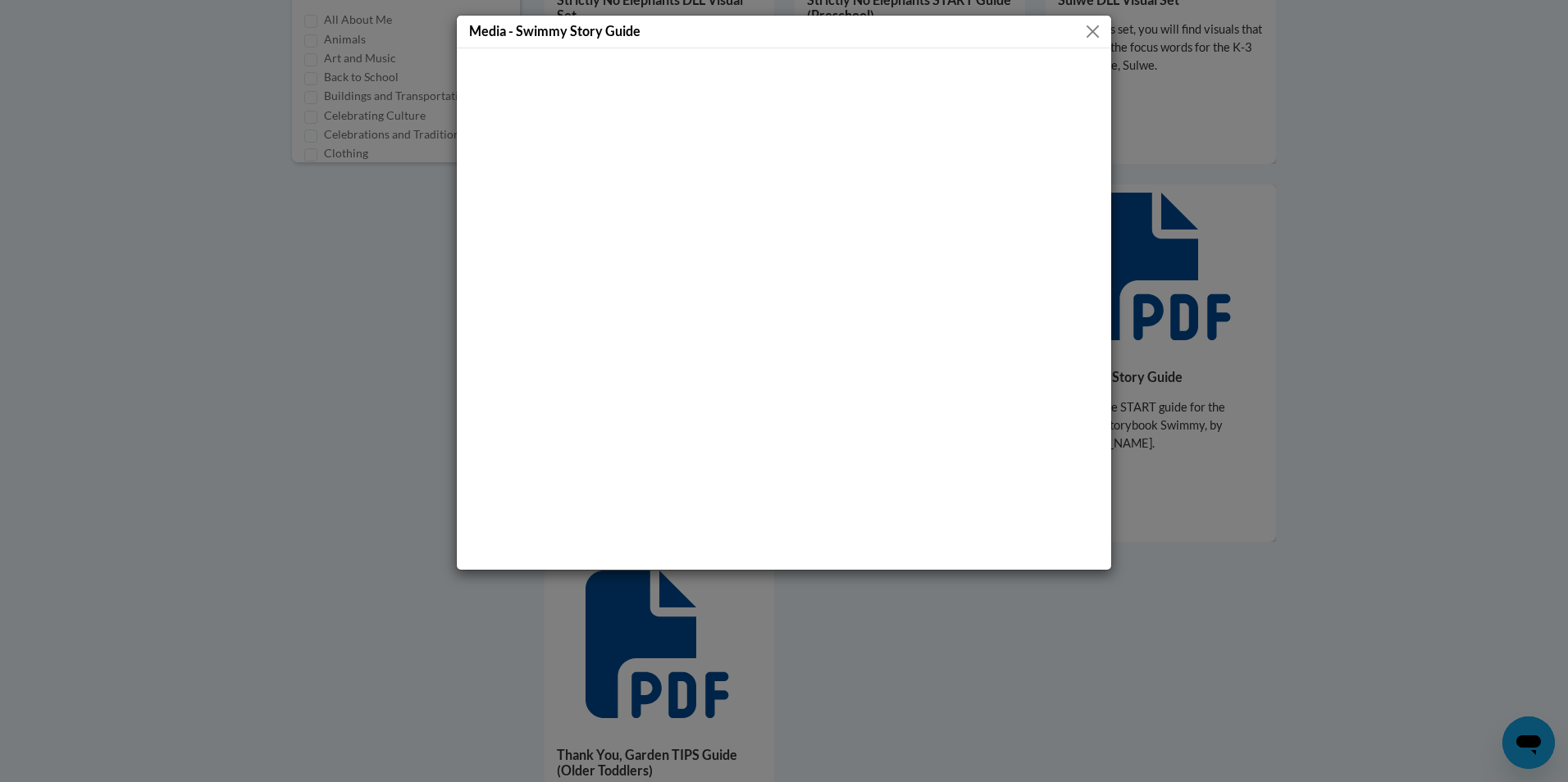
click at [1089, 32] on button "Close" at bounding box center [1092, 31] width 20 height 20
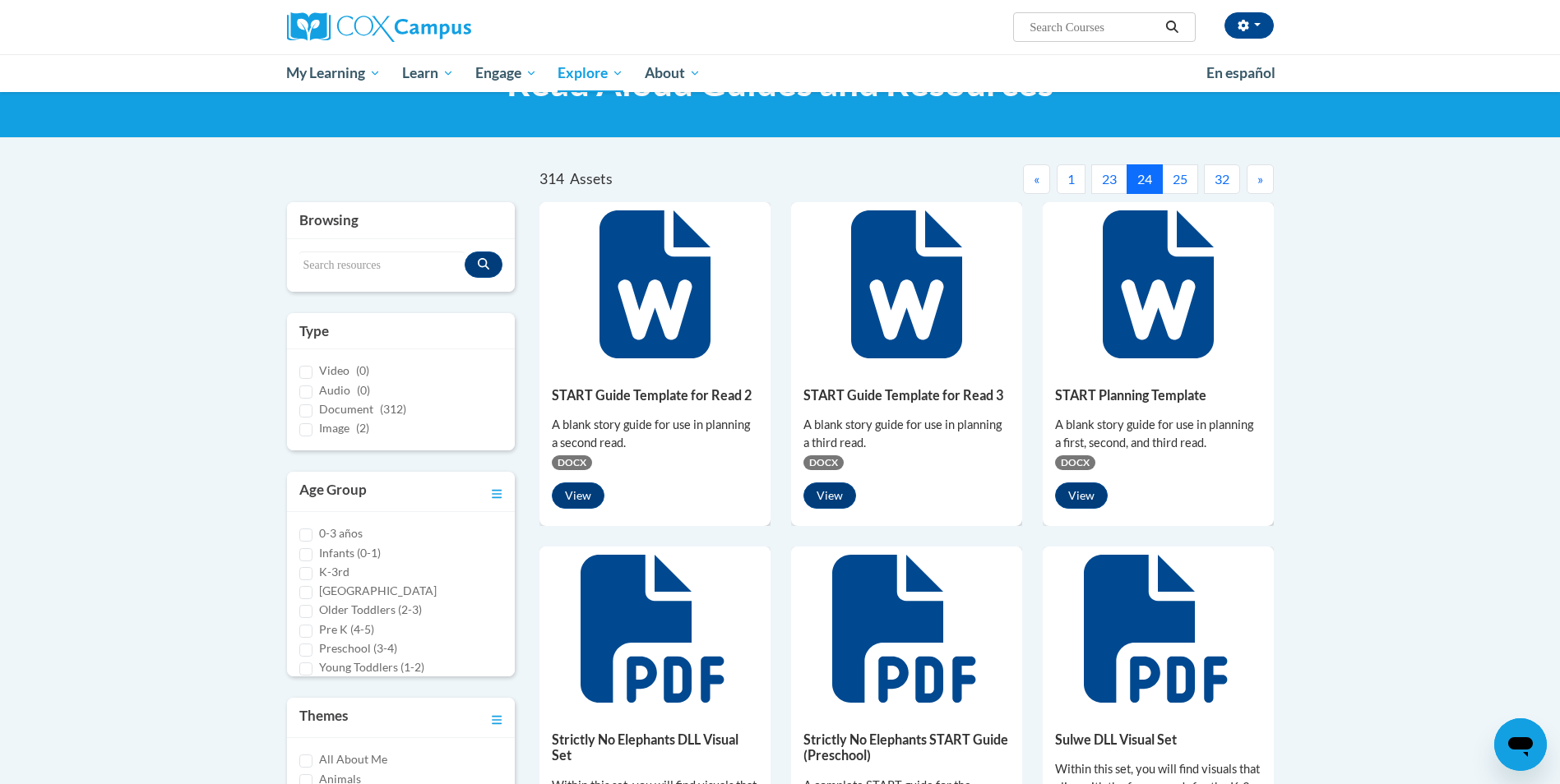
scroll to position [0, 0]
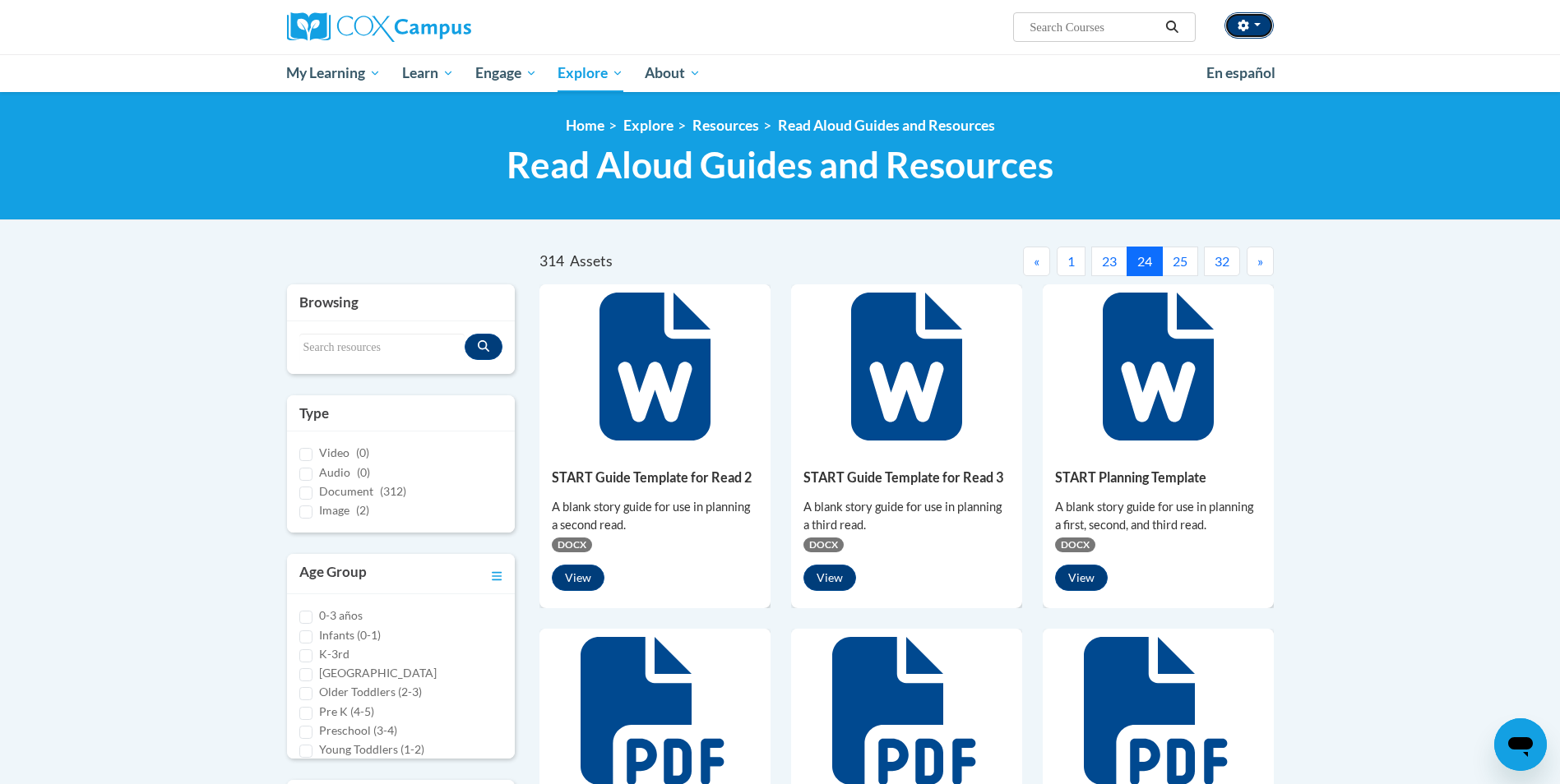
click at [1260, 23] on span "button" at bounding box center [1257, 24] width 7 height 3
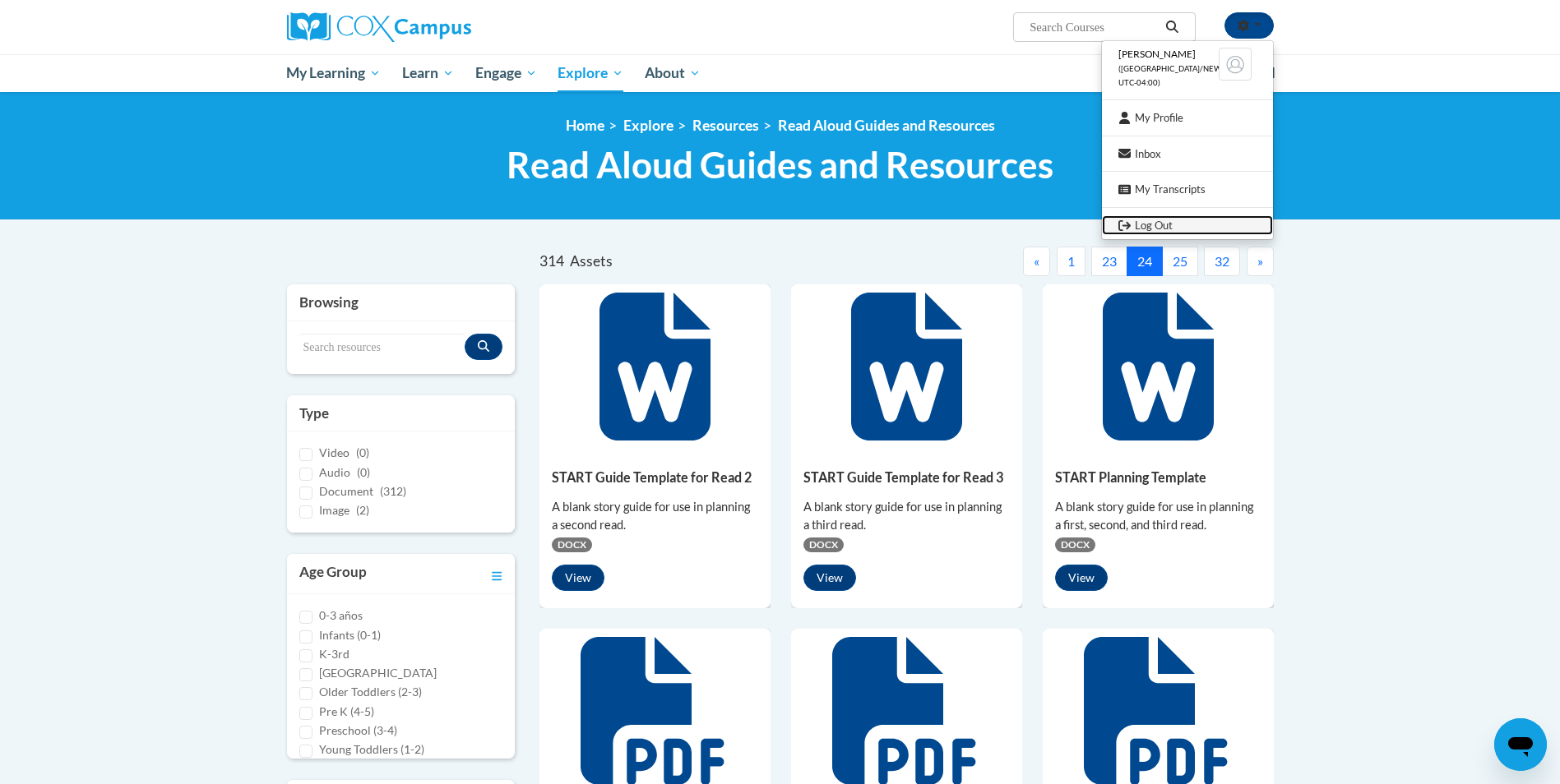
click at [1156, 231] on link "Log Out" at bounding box center [1188, 225] width 171 height 20
